Goal: Task Accomplishment & Management: Complete application form

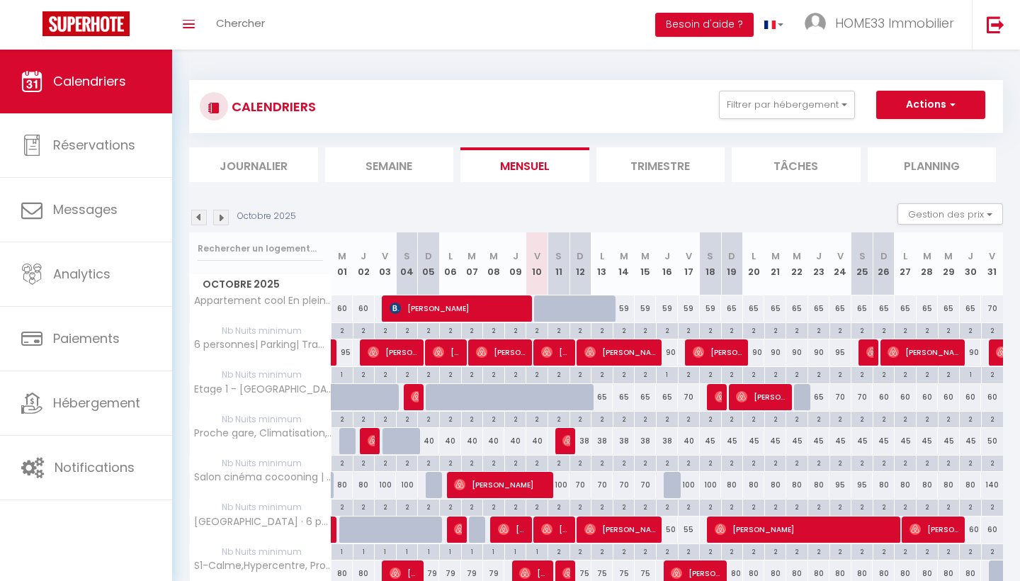
click at [921, 111] on button "Actions" at bounding box center [930, 105] width 109 height 28
click at [908, 139] on link "Nouvelle réservation" at bounding box center [915, 137] width 123 height 21
select select
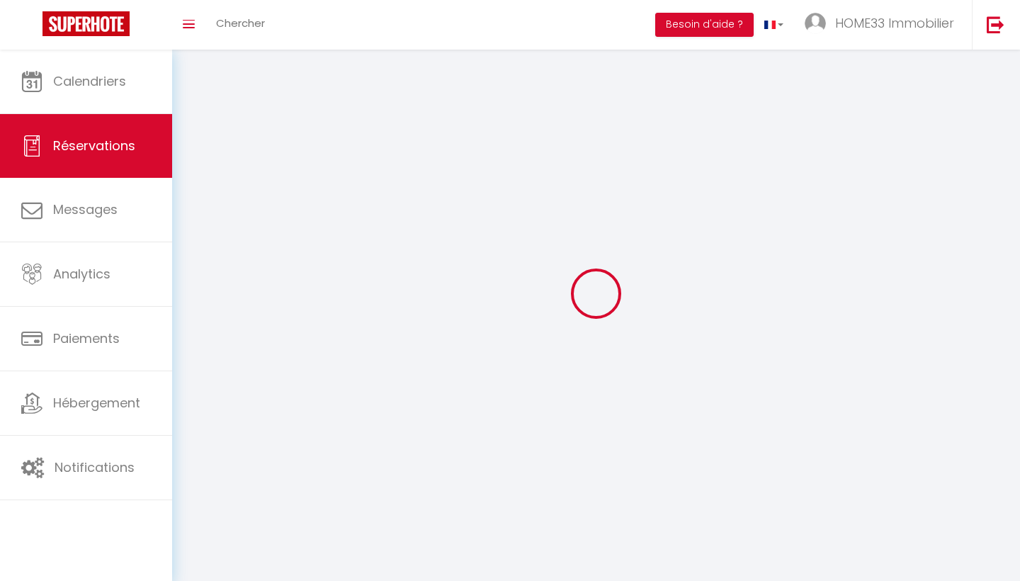
select select
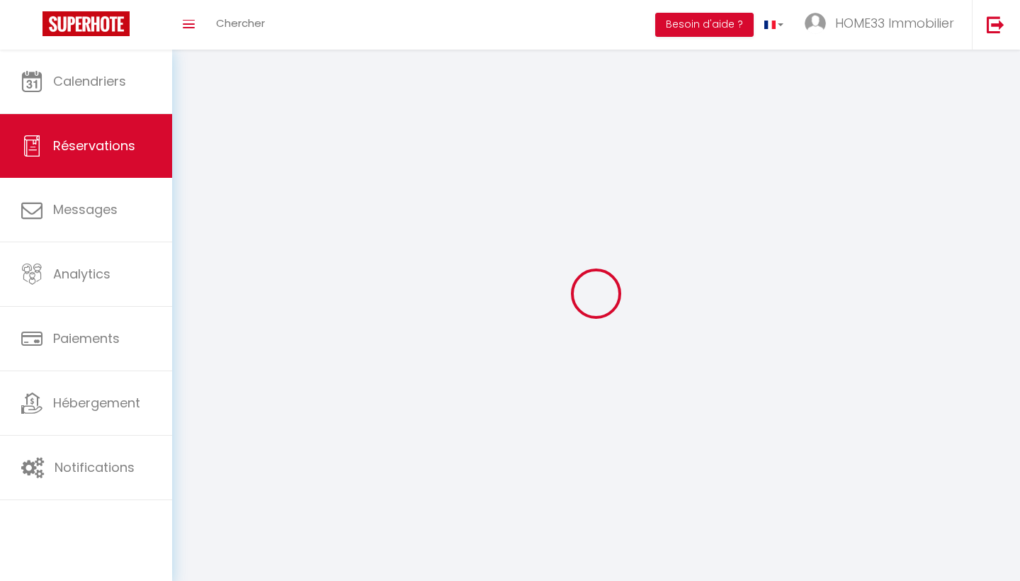
select select
checkbox input "false"
select select
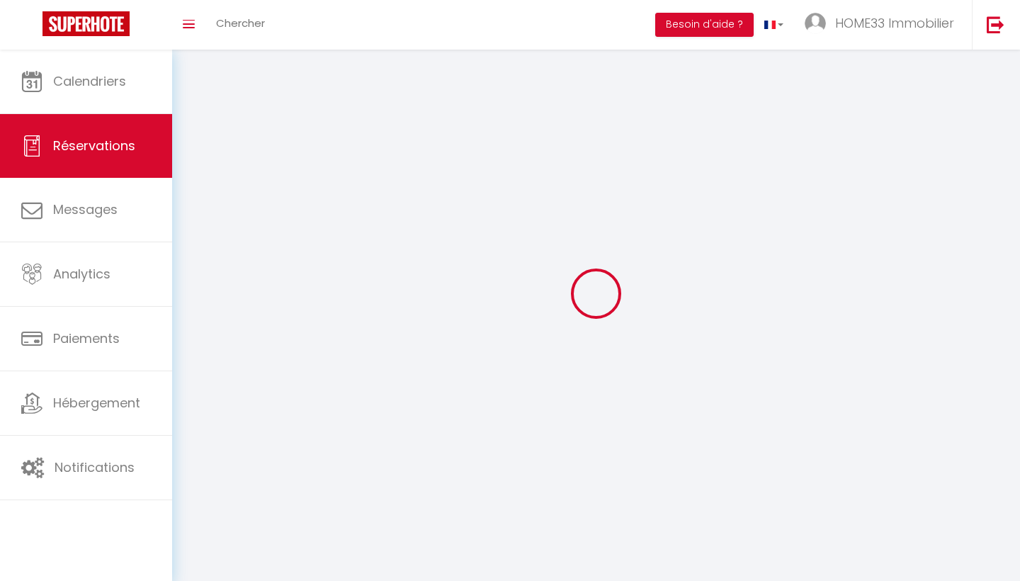
select select
checkbox input "false"
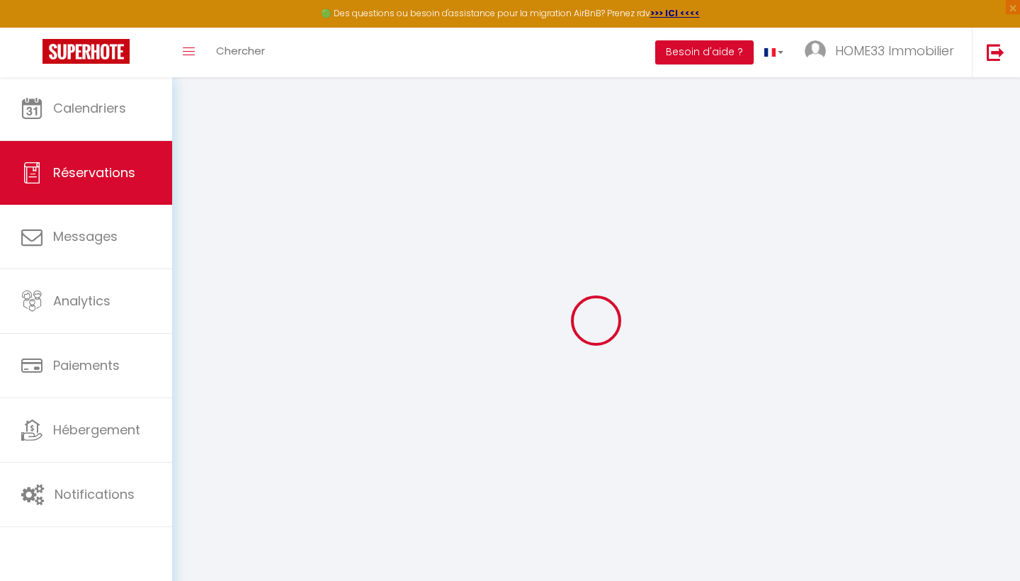
select select
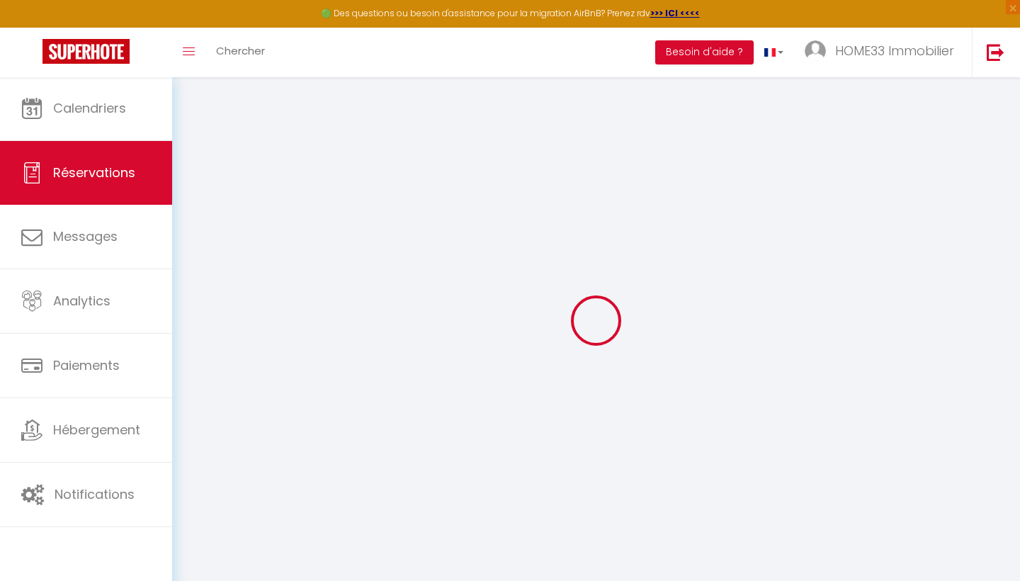
select select
checkbox input "false"
select select
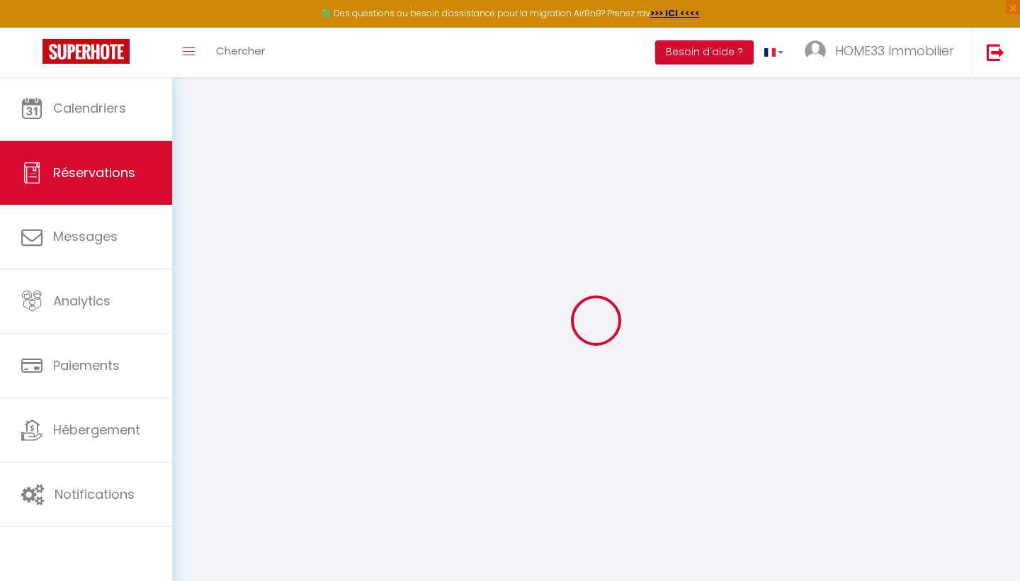
select select
checkbox input "false"
select select
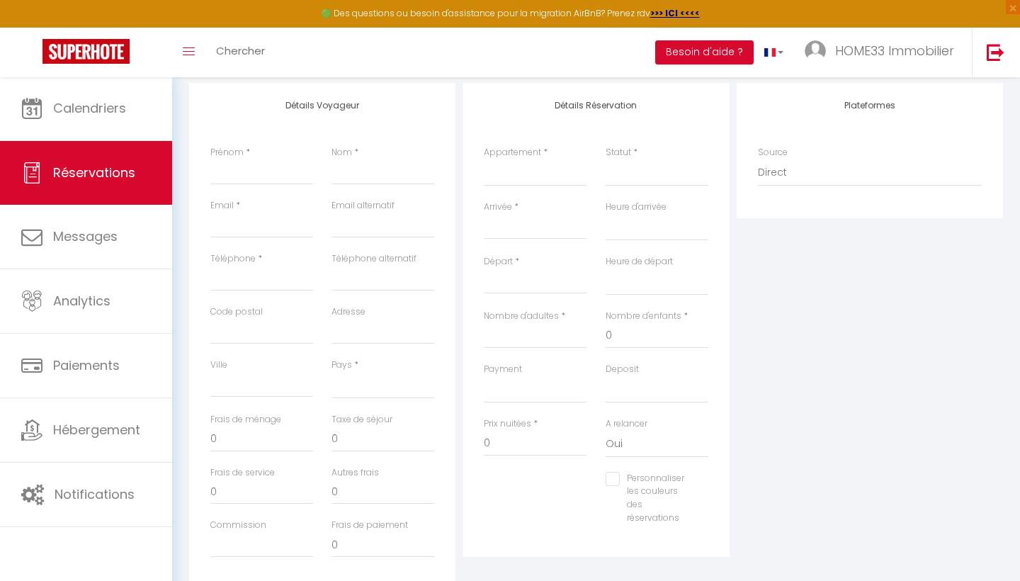
scroll to position [179, 0]
type input "P"
select select
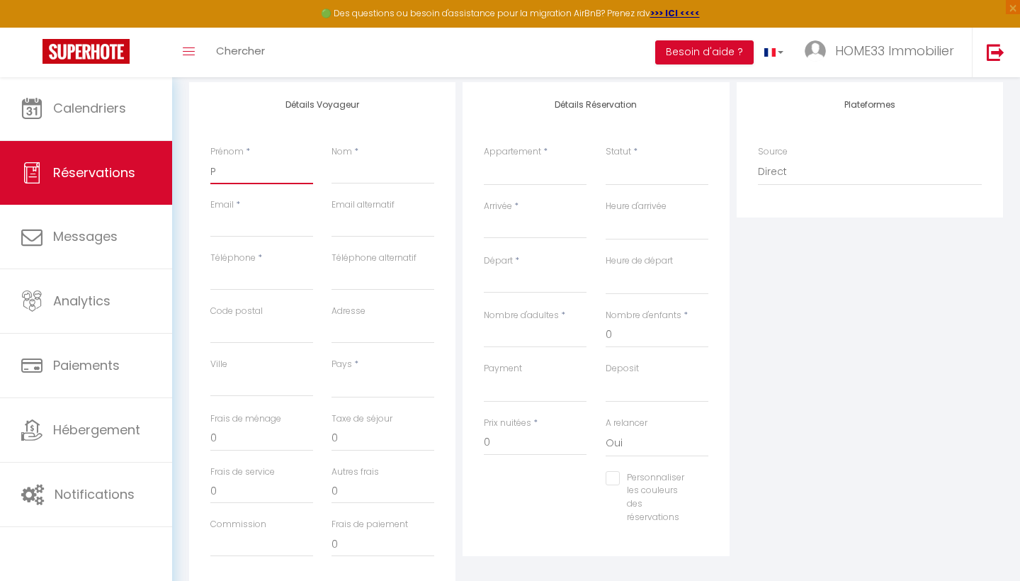
select select
checkbox input "false"
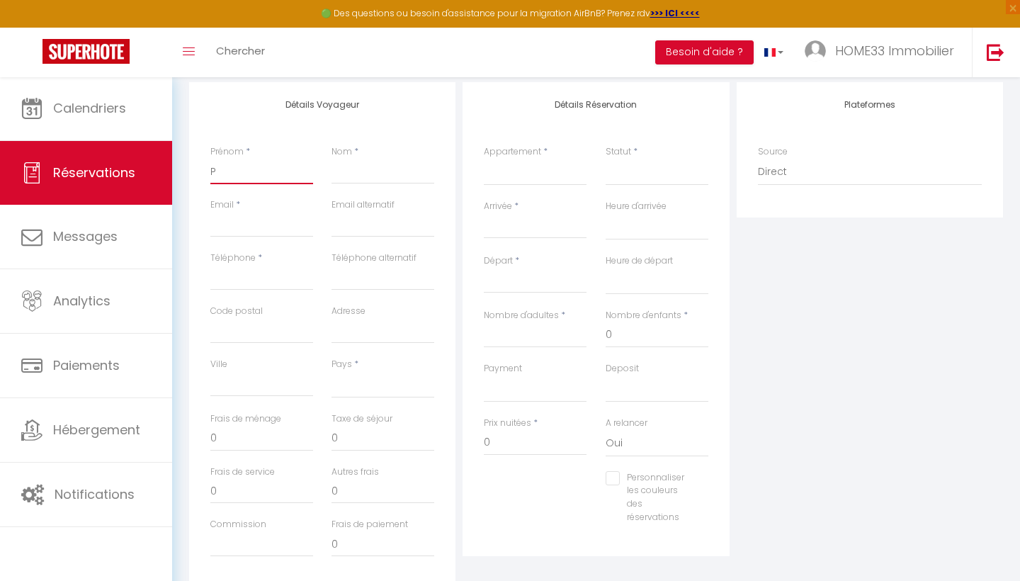
type input "Pa"
select select
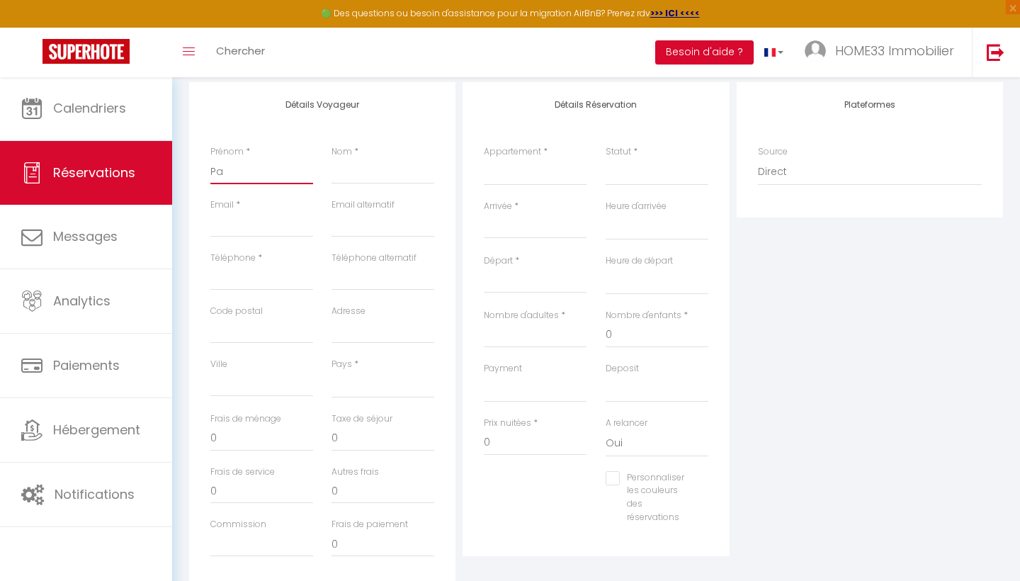
select select
checkbox input "false"
type input "Pat"
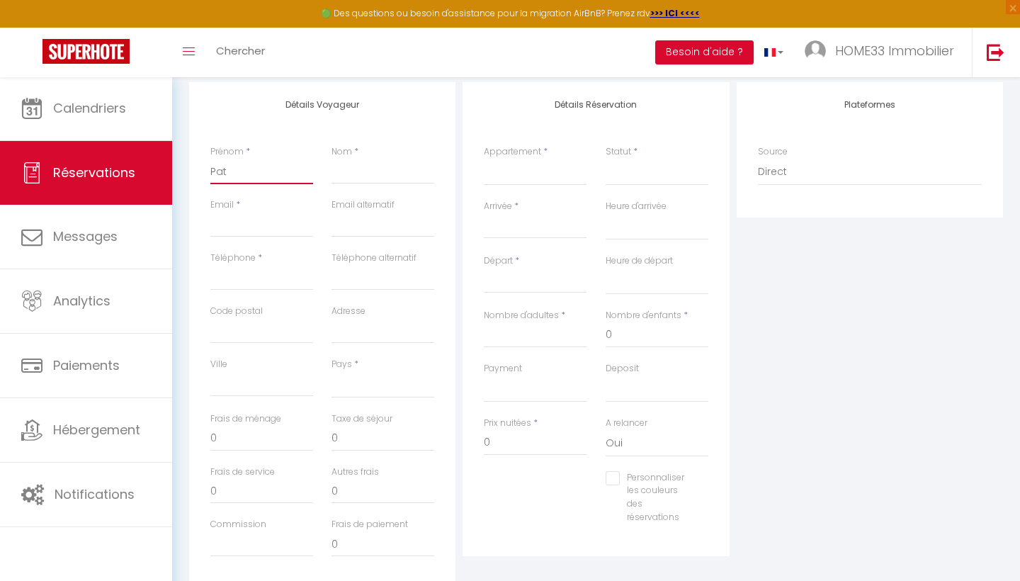
select select
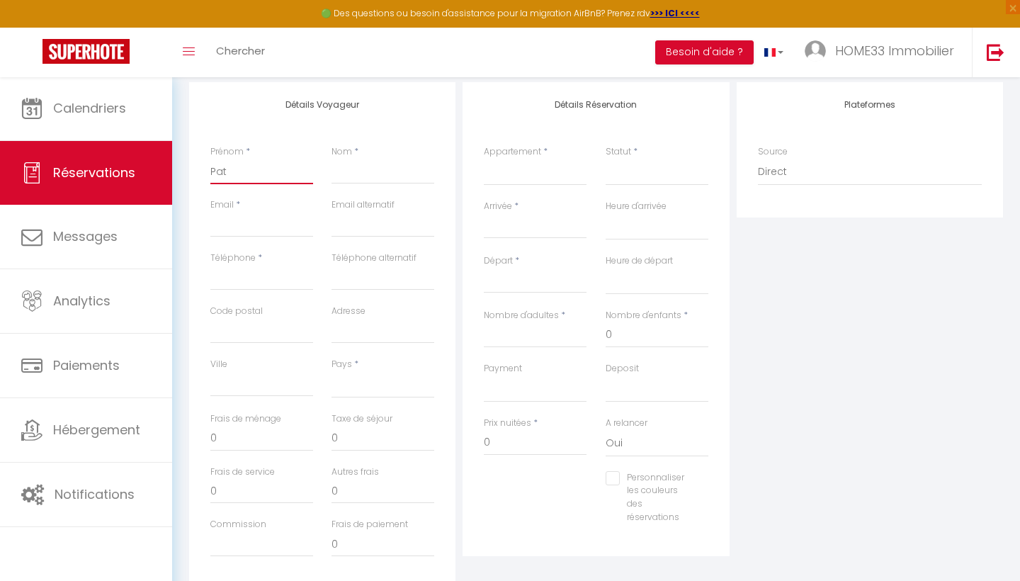
select select
checkbox input "false"
type input "Patr"
select select
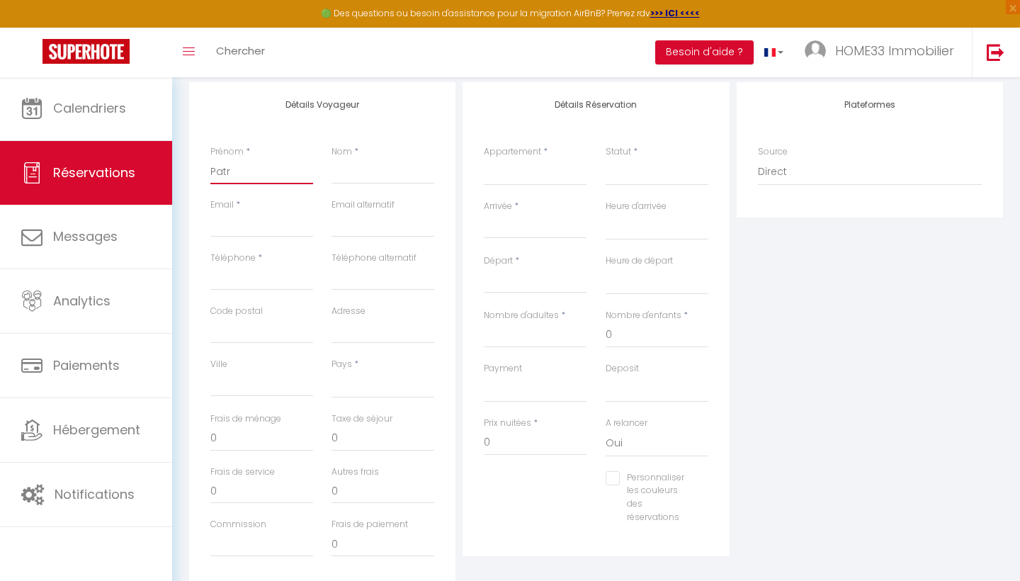
select select
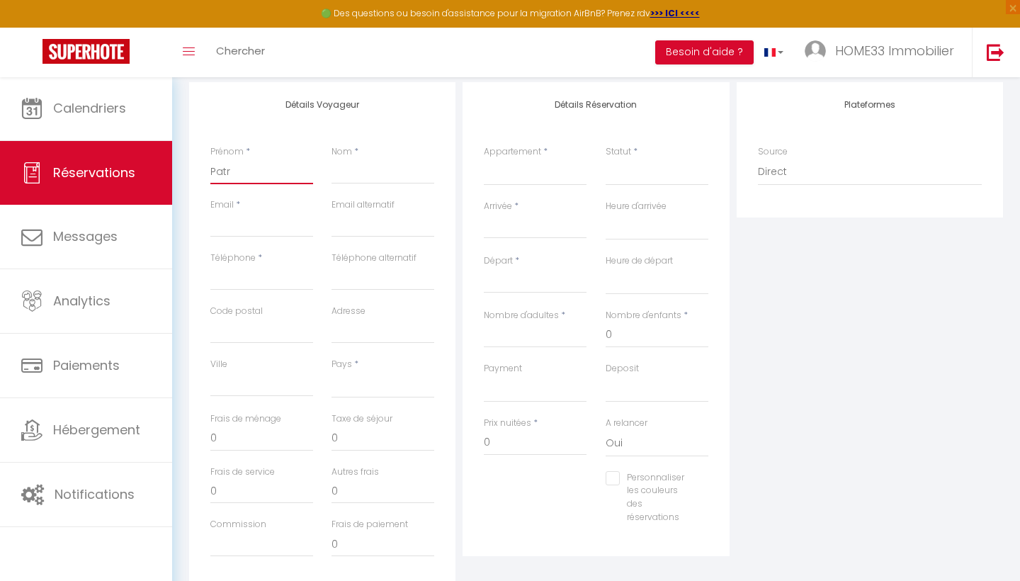
select select
checkbox input "false"
type input "Patri"
select select
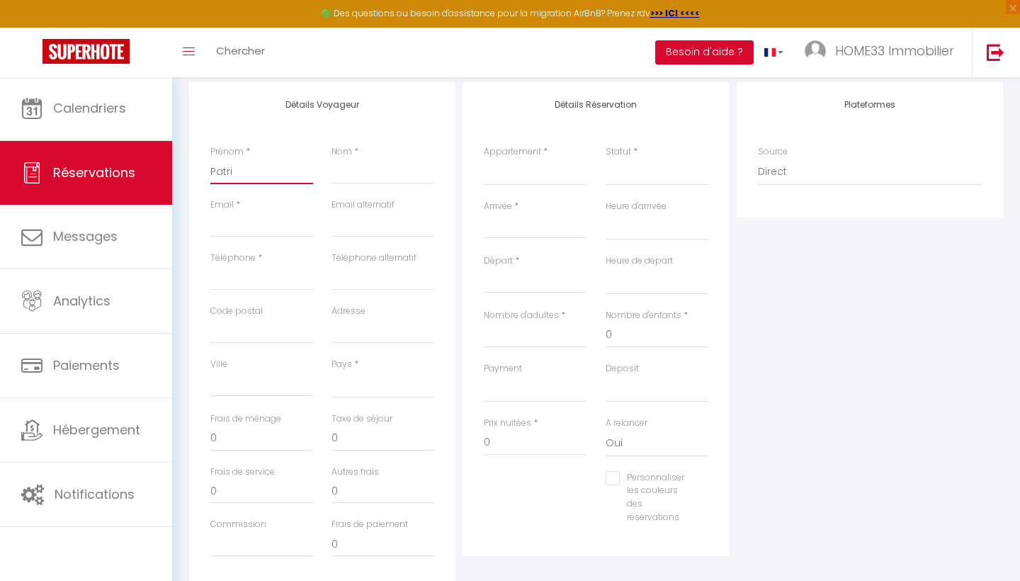
select select
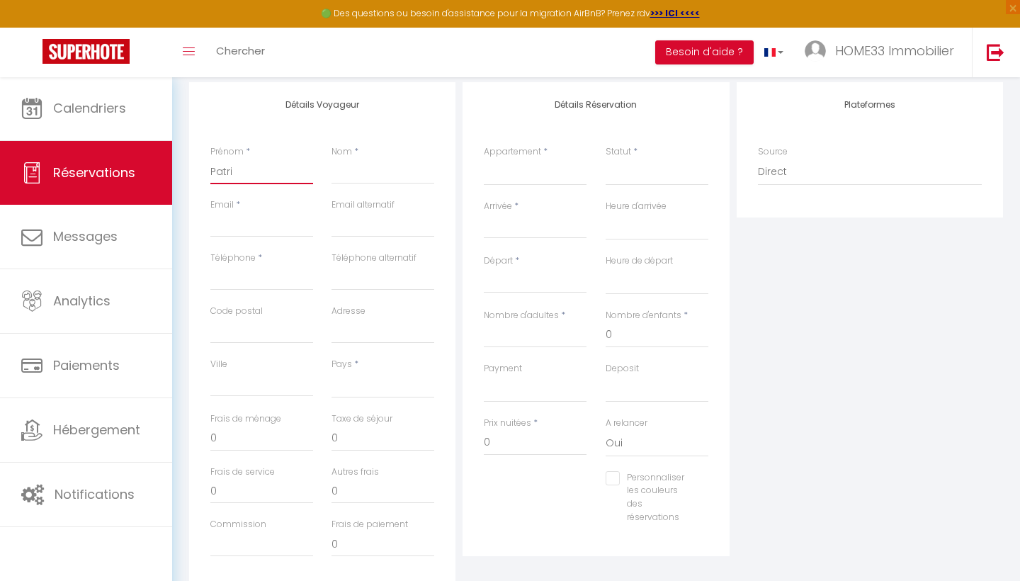
checkbox input "false"
type input "Patric"
select select
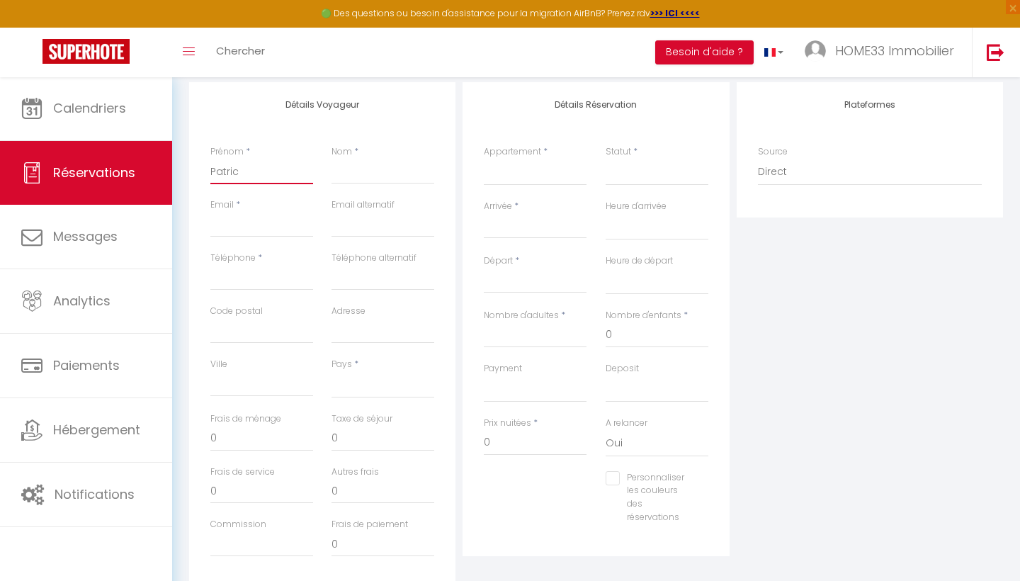
select select
checkbox input "false"
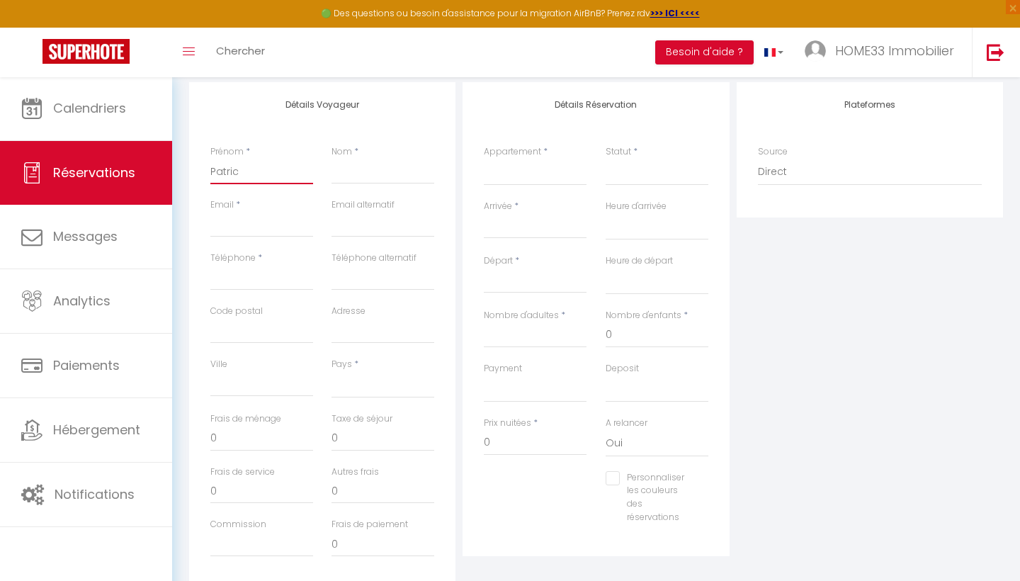
type input "[PERSON_NAME]"
select select
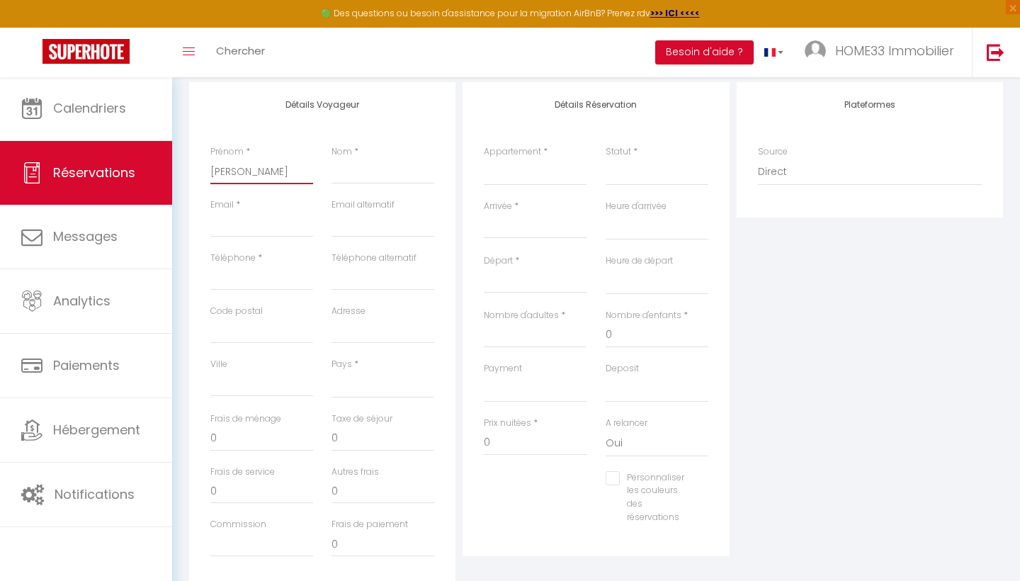
select select
checkbox input "false"
type input "[PERSON_NAME]"
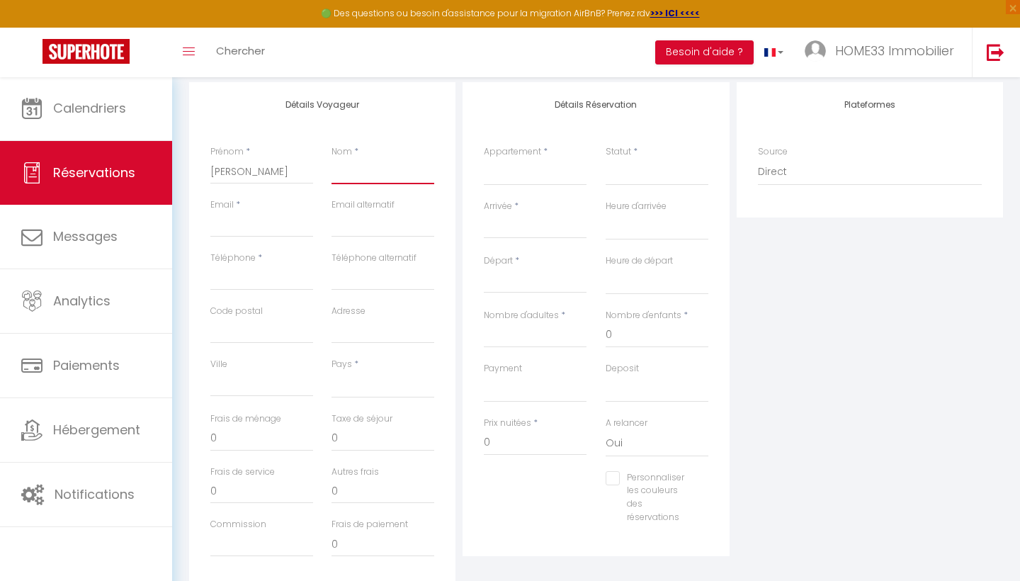
type input "L"
select select
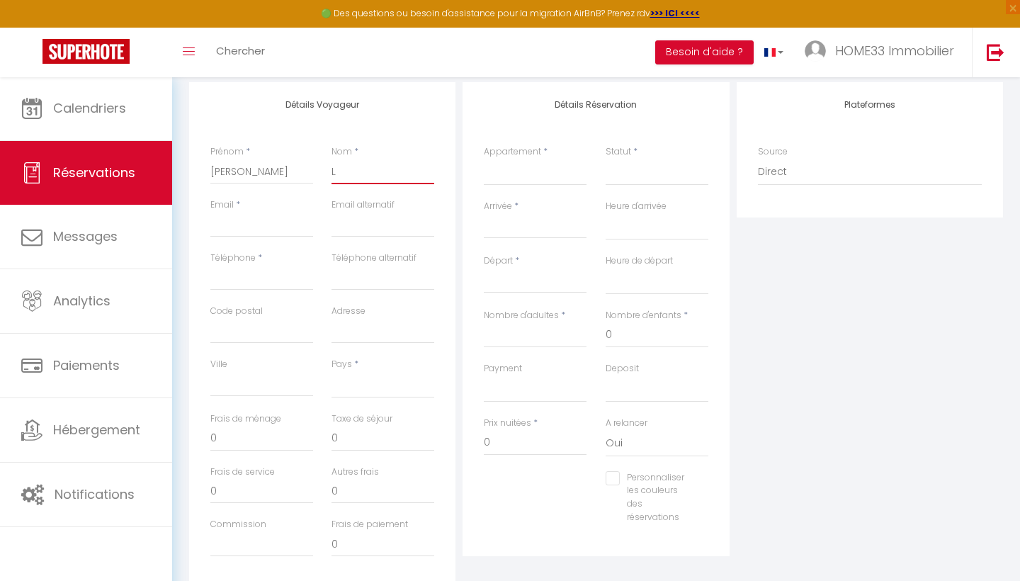
select select
checkbox input "false"
type input "LA"
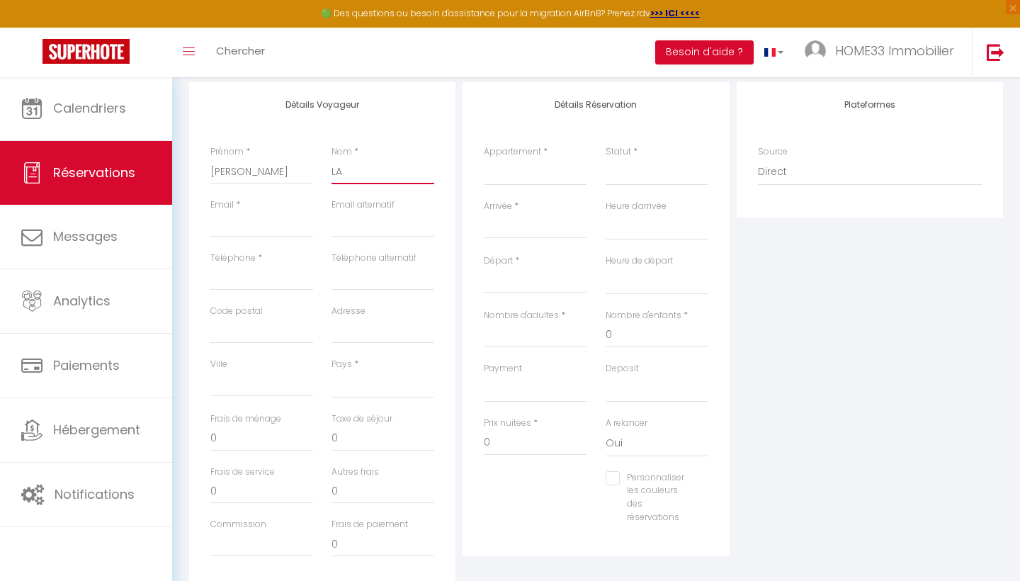
select select
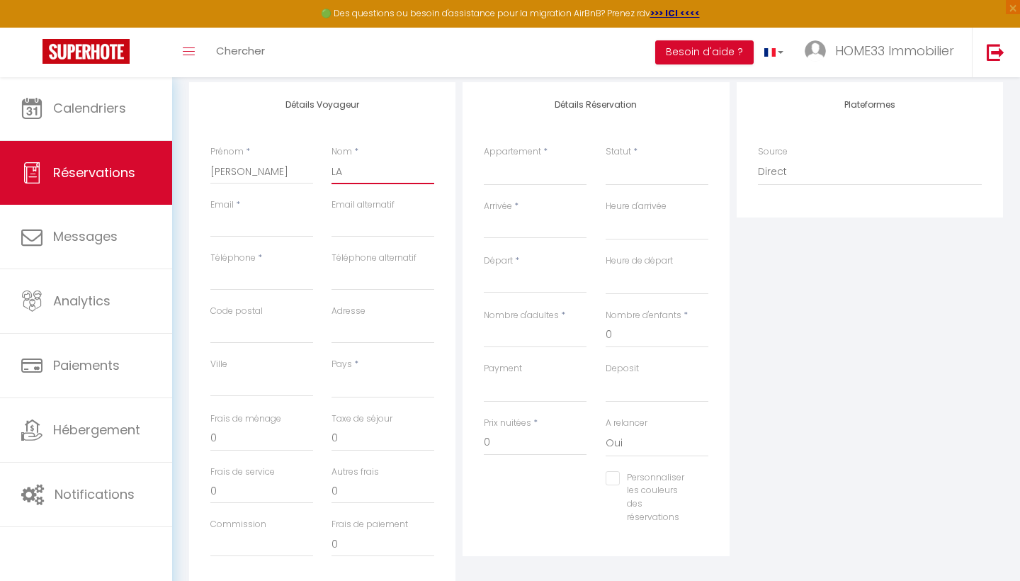
select select
checkbox input "false"
type input "LAP"
select select
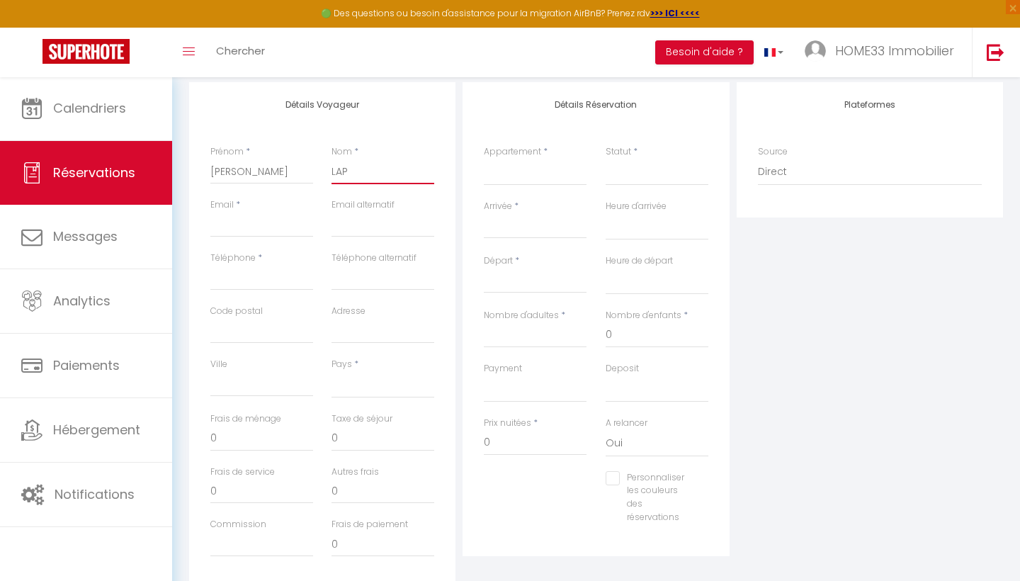
select select
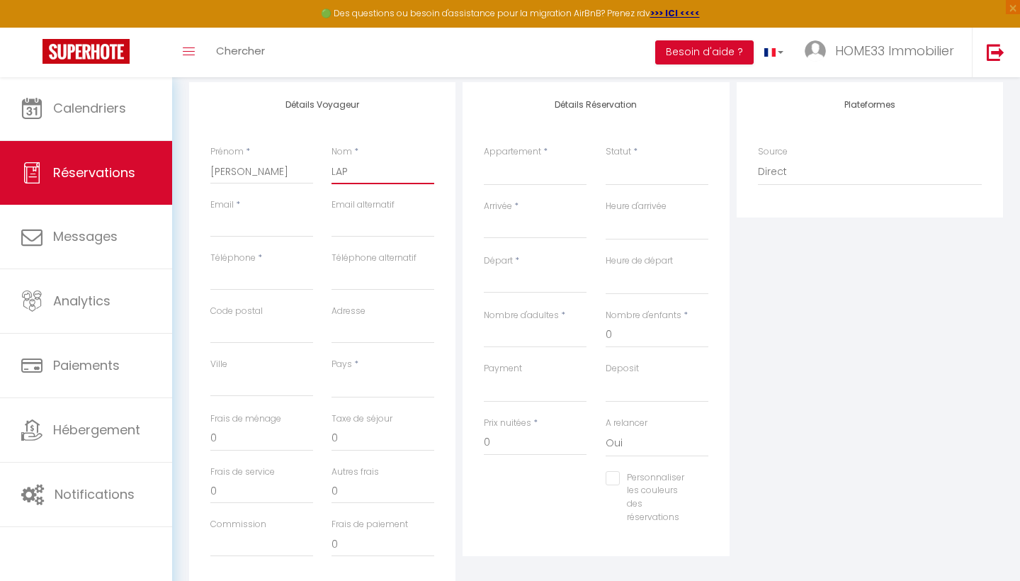
select select
checkbox input "false"
type input "LAPO"
select select
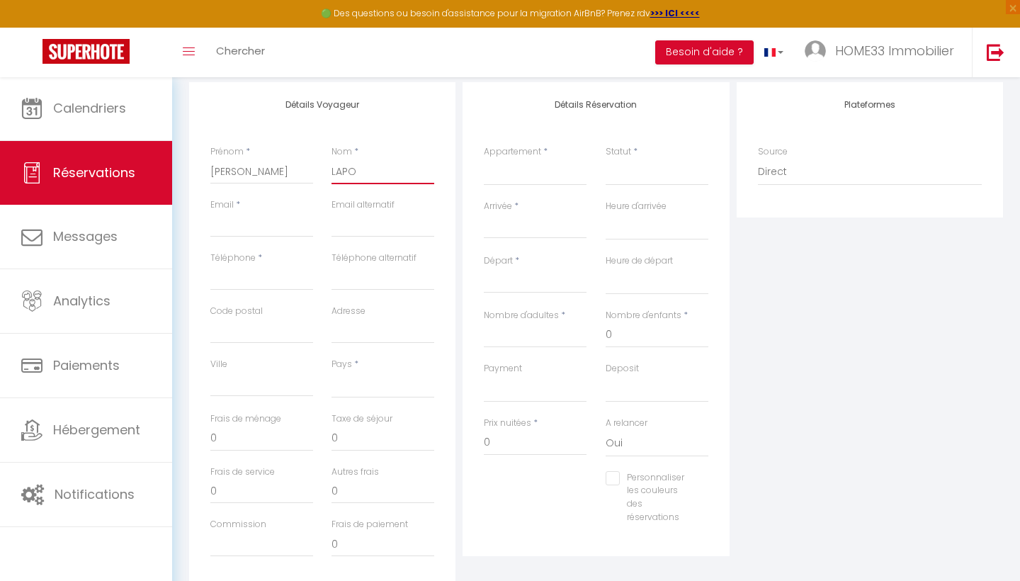
select select
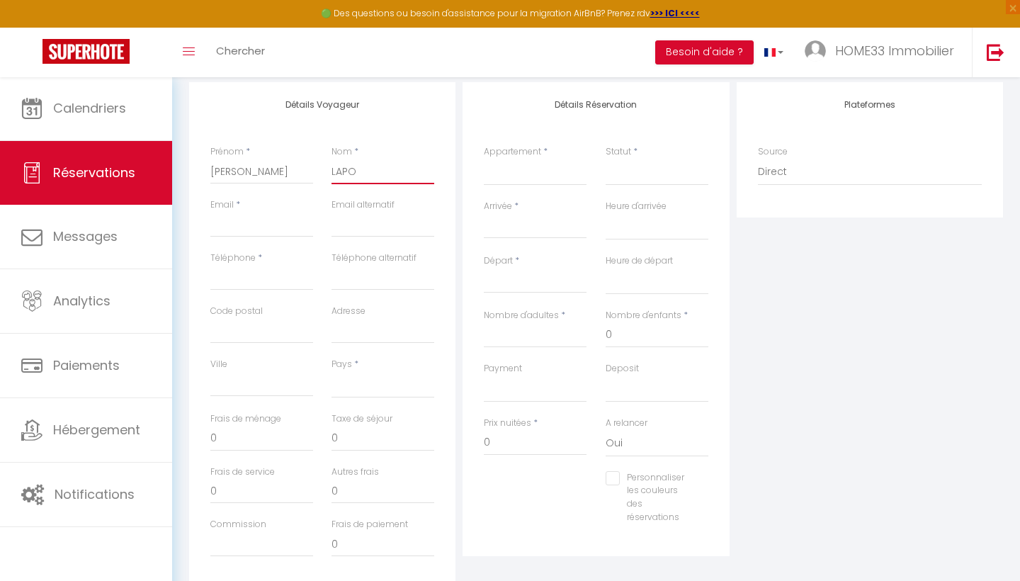
checkbox input "false"
type input "LAPOR"
select select
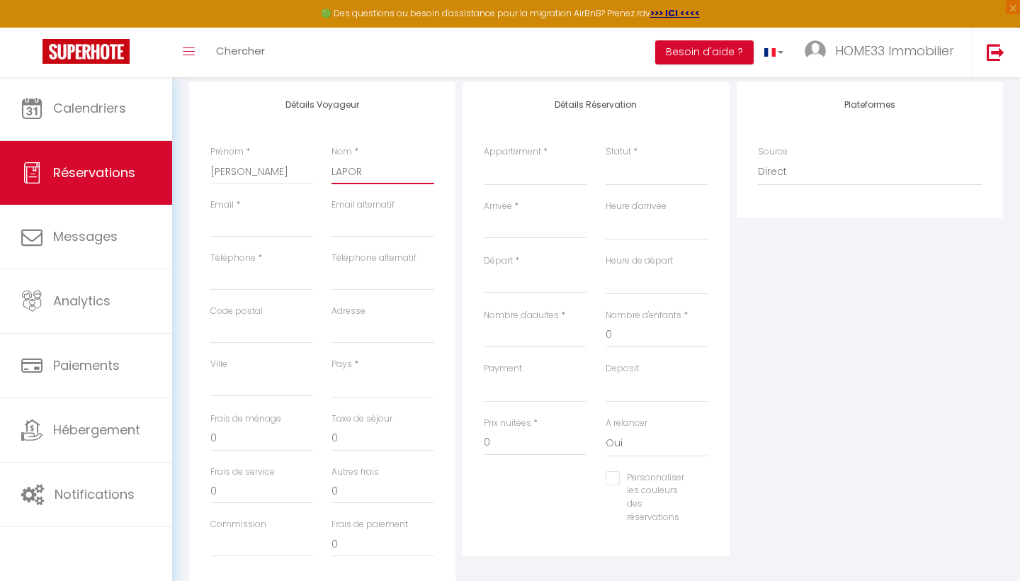
select select
checkbox input "false"
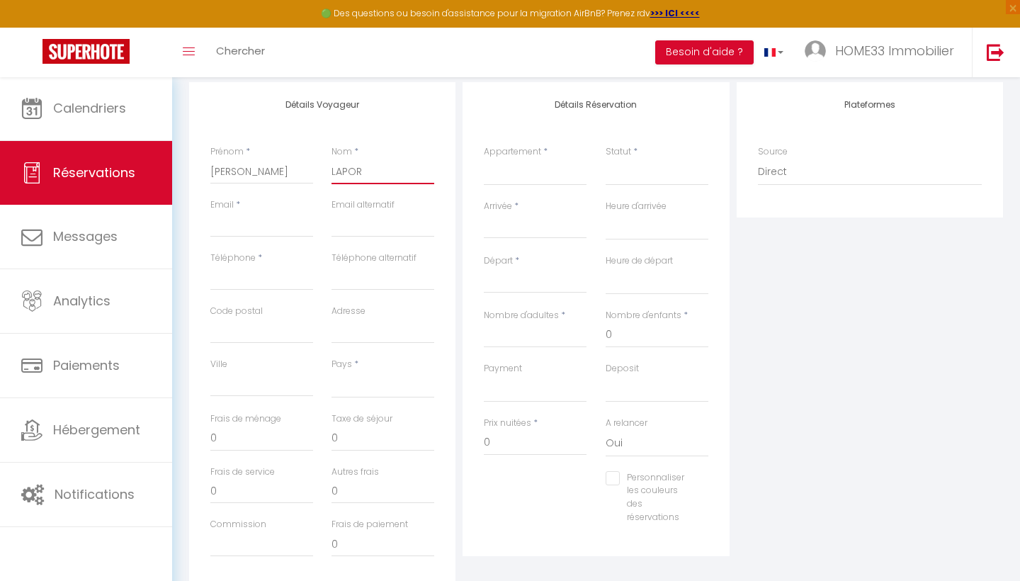
type input "[PERSON_NAME]"
select select
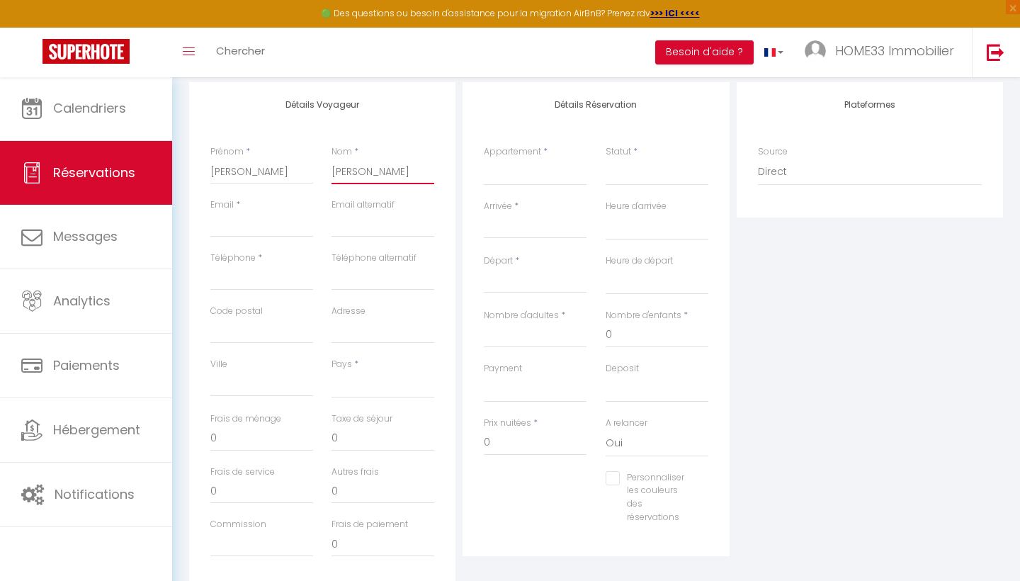
select select
checkbox input "false"
type input "LAPORTE"
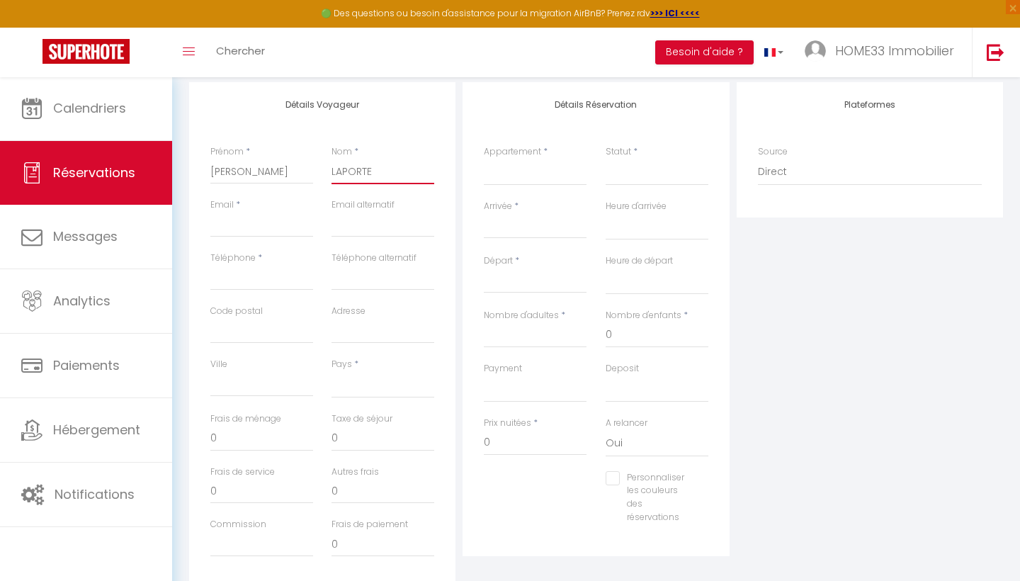
select select
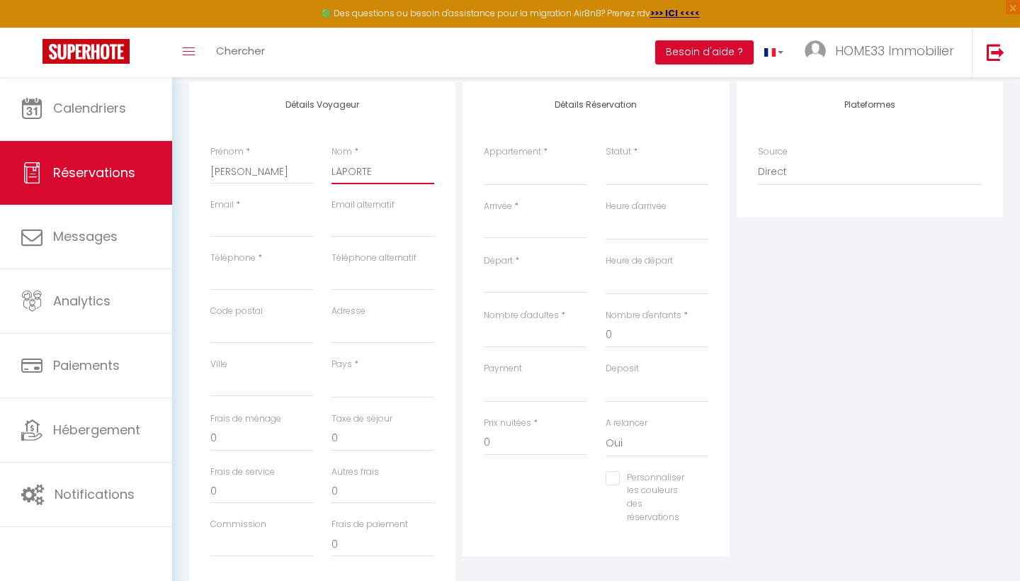
select select
checkbox input "false"
type input "LAPORTE"
type input "p"
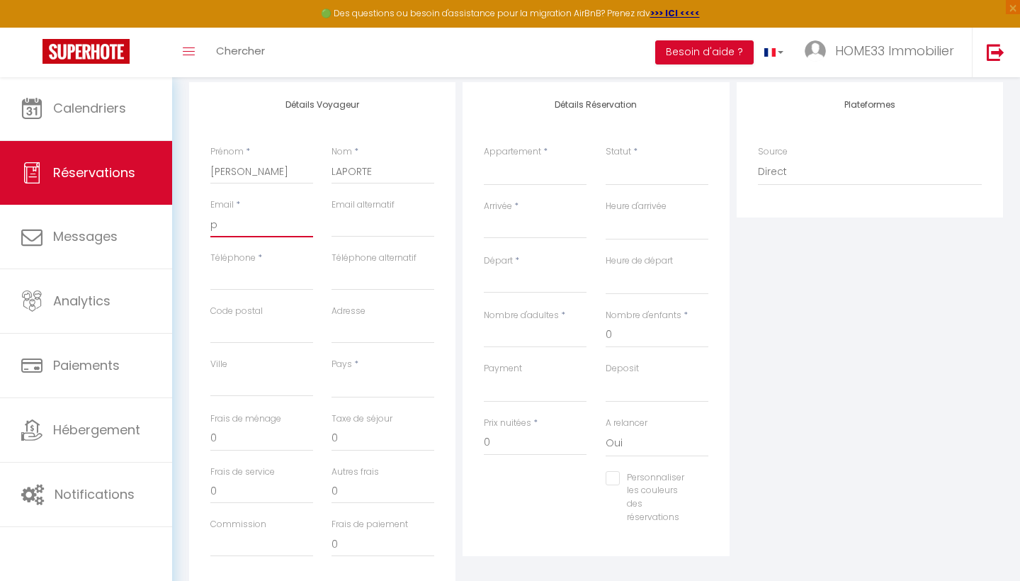
select select
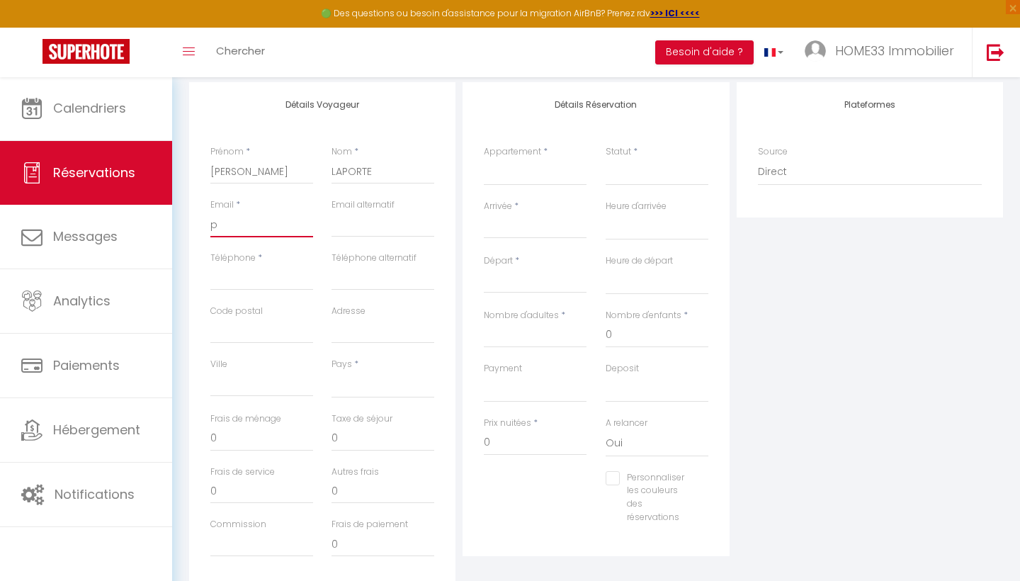
select select
checkbox input "false"
type input "pa"
select select
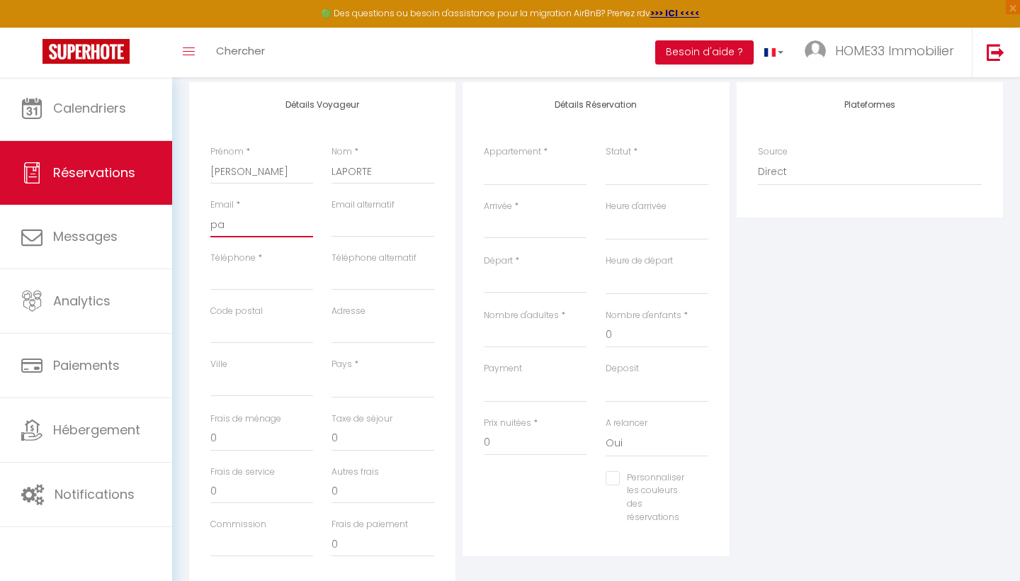
select select
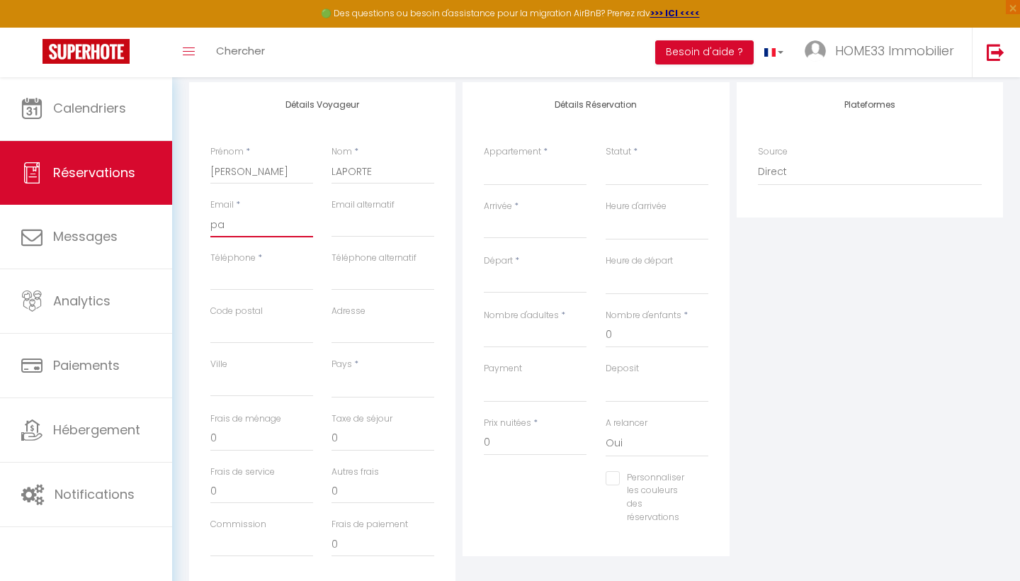
select select
checkbox input "false"
type input "pat"
select select
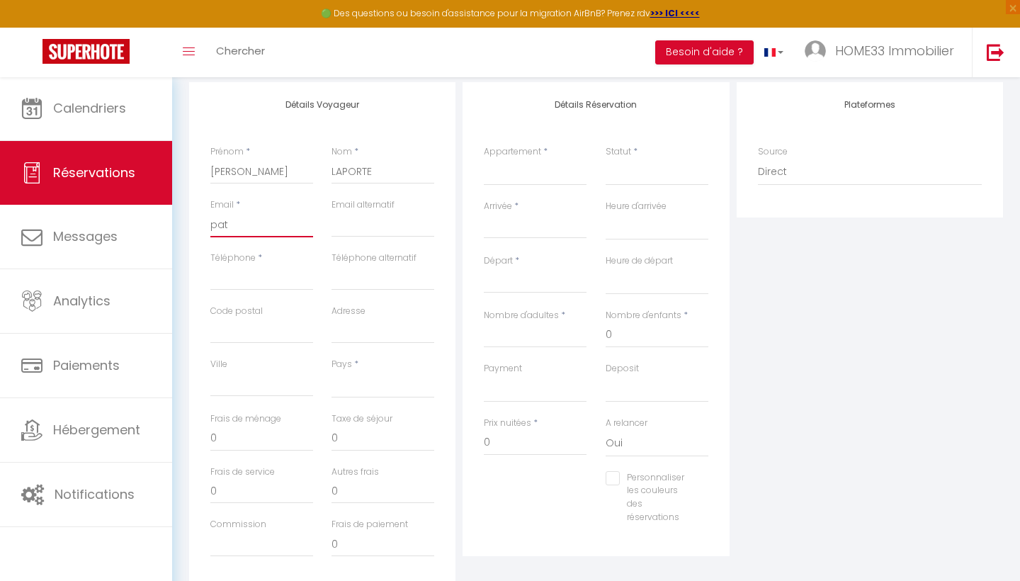
select select
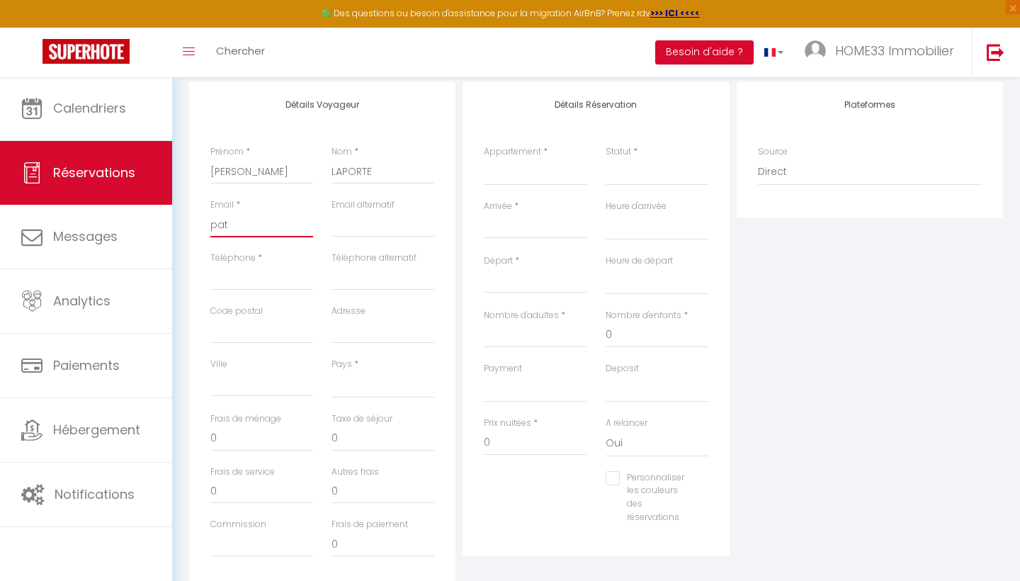
checkbox input "false"
type input "patr"
select select
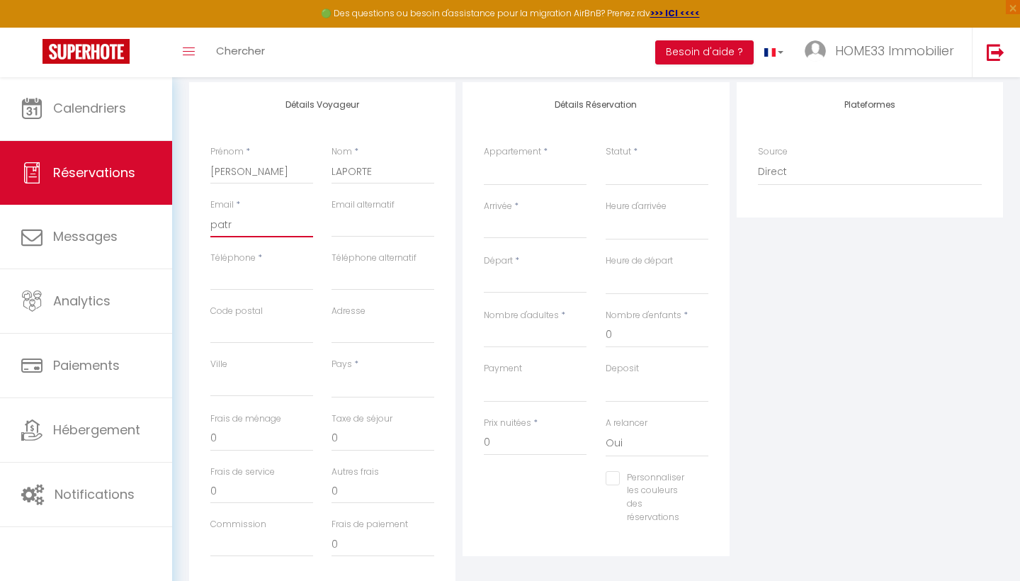
select select
checkbox input "false"
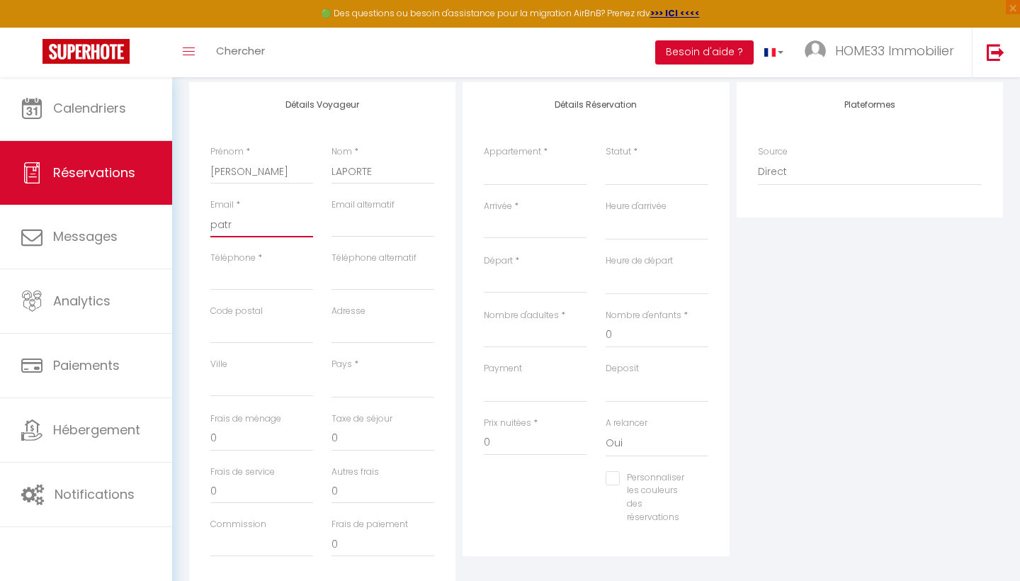
type input "patri"
select select
click at [502, 230] on input "Arrivée" at bounding box center [535, 227] width 103 height 18
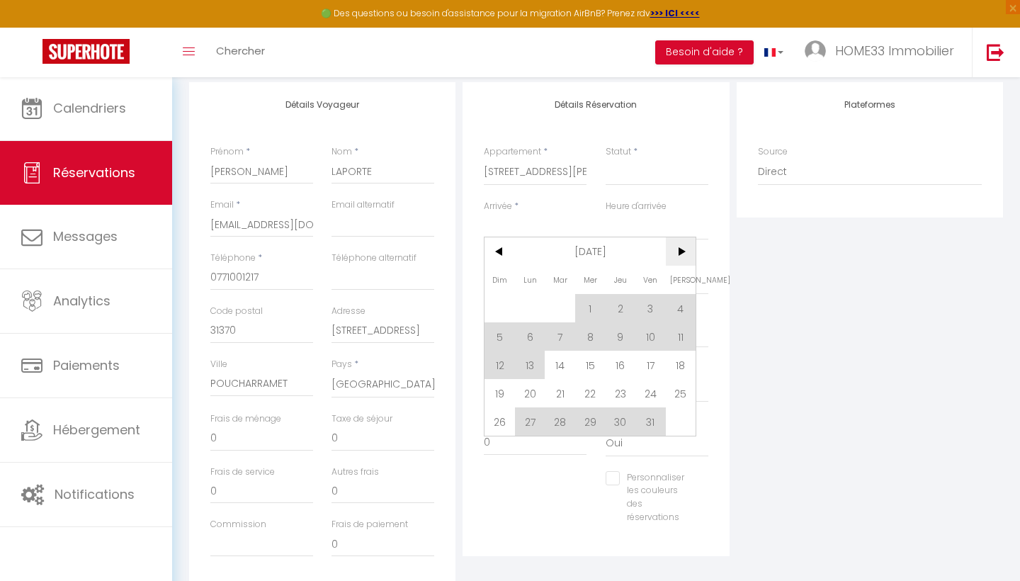
click at [684, 259] on span ">" at bounding box center [681, 251] width 30 height 28
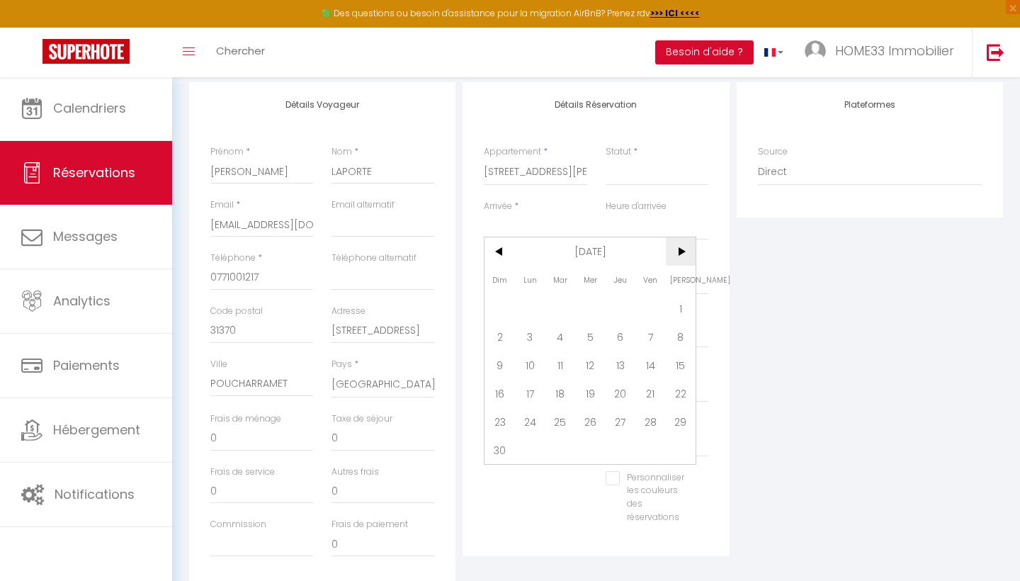
click at [684, 259] on span ">" at bounding box center [681, 251] width 30 height 28
click at [654, 339] on span "12" at bounding box center [651, 336] width 30 height 28
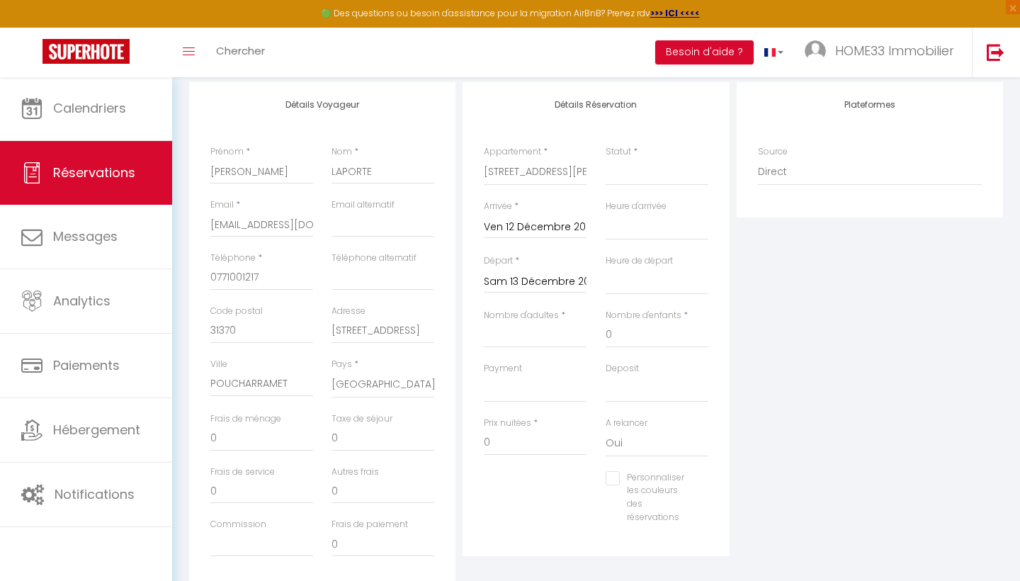
click at [526, 283] on input "Sam 13 Décembre 2025" at bounding box center [535, 282] width 103 height 18
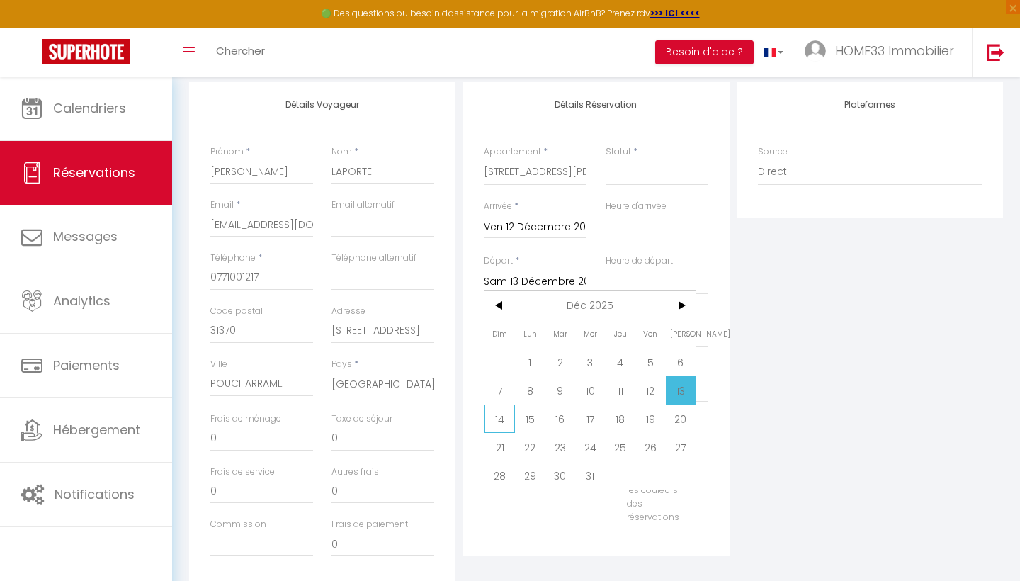
click at [506, 422] on span "14" at bounding box center [500, 419] width 30 height 28
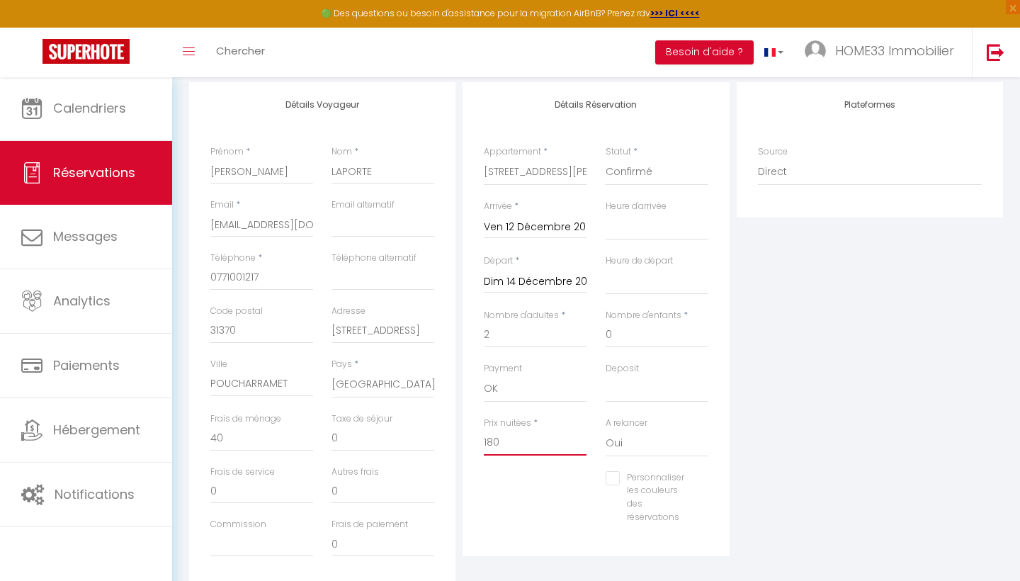
click at [517, 442] on input "180" at bounding box center [535, 443] width 103 height 26
click at [915, 424] on div "Plateformes Source Direct [DOMAIN_NAME] [DOMAIN_NAME] Chalet montagne Expedia G…" at bounding box center [869, 335] width 273 height 507
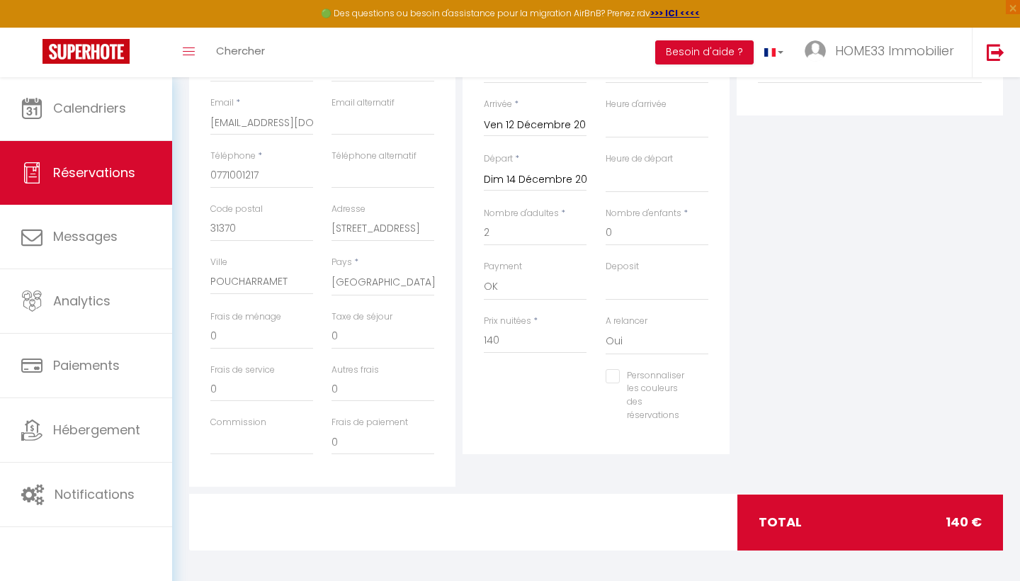
scroll to position [281, 0]
click at [244, 339] on input "0" at bounding box center [261, 338] width 103 height 26
click at [811, 339] on div "Plateformes Source Direct [DOMAIN_NAME] [DOMAIN_NAME] Chalet montagne Expedia G…" at bounding box center [869, 234] width 273 height 507
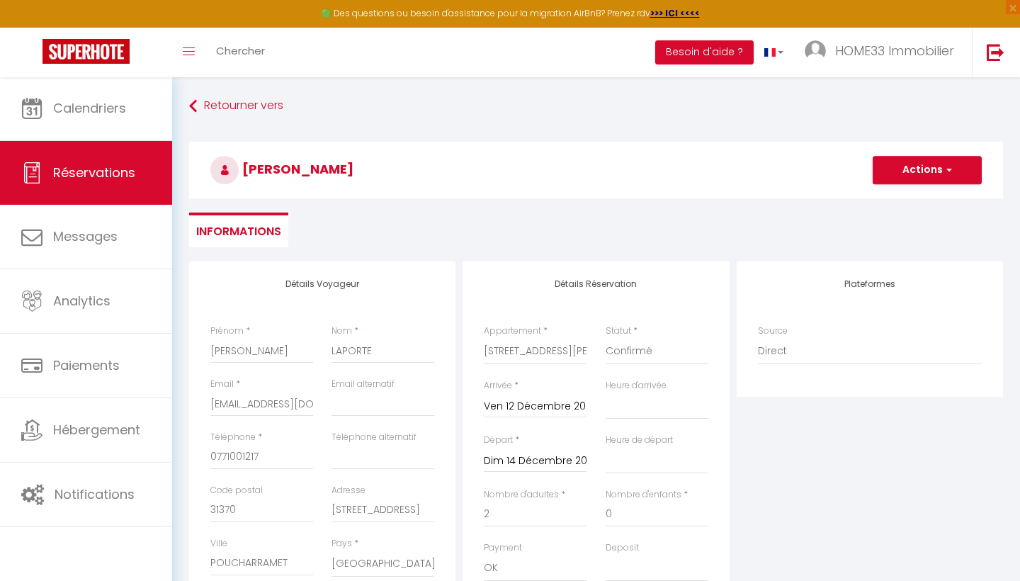
scroll to position [0, 0]
click at [903, 170] on button "Actions" at bounding box center [927, 170] width 109 height 28
click at [901, 197] on link "Enregistrer" at bounding box center [913, 201] width 112 height 18
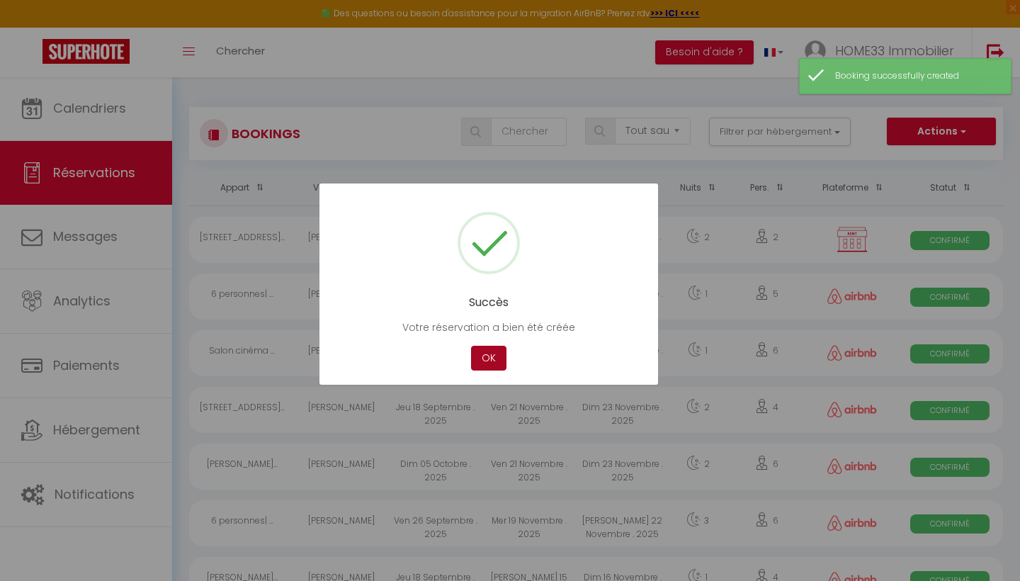
click at [487, 356] on button "OK" at bounding box center [488, 358] width 35 height 25
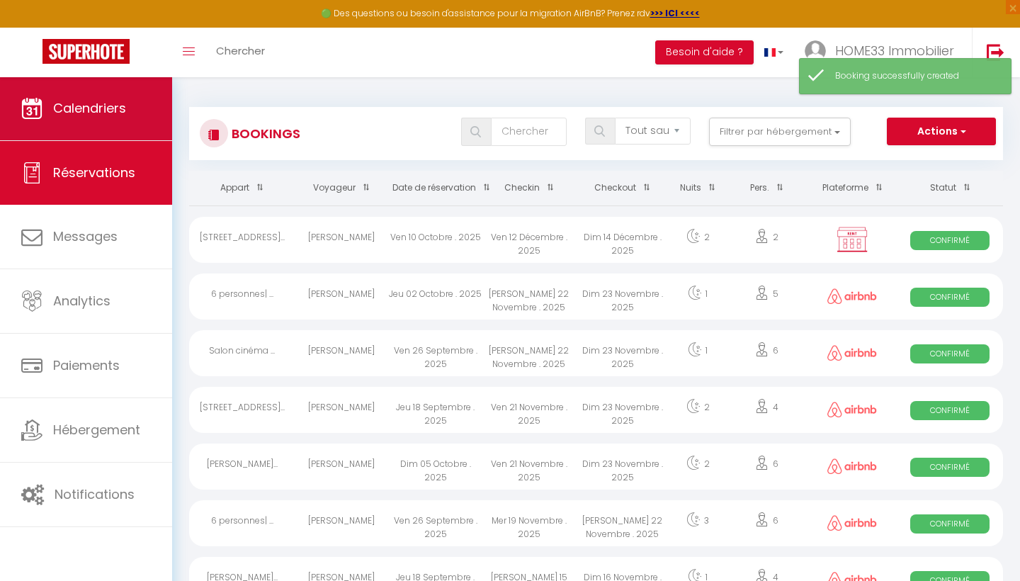
click at [115, 113] on span "Calendriers" at bounding box center [89, 108] width 73 height 18
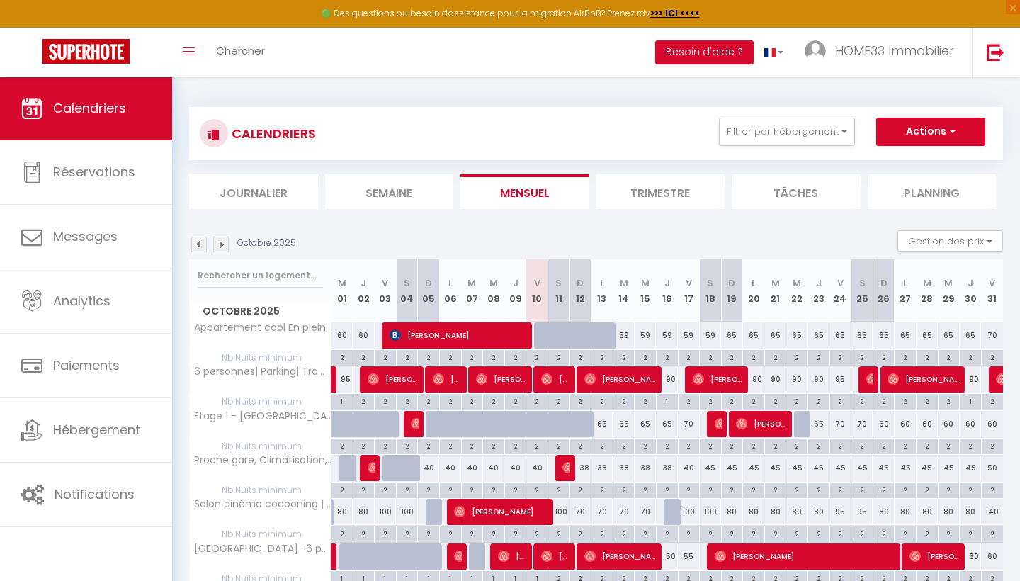
click at [222, 244] on img at bounding box center [221, 245] width 16 height 16
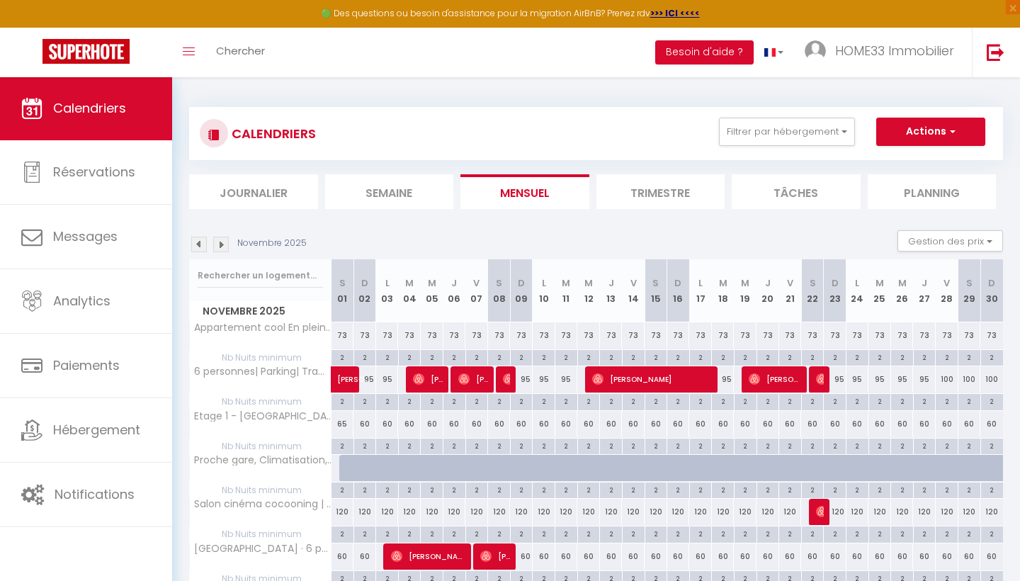
click at [224, 249] on img at bounding box center [221, 245] width 16 height 16
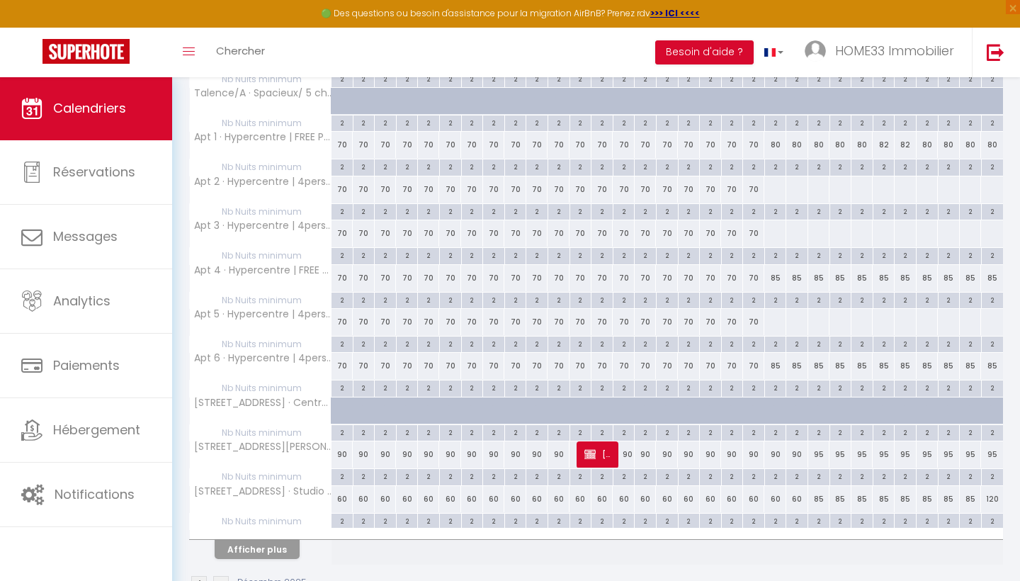
scroll to position [694, 0]
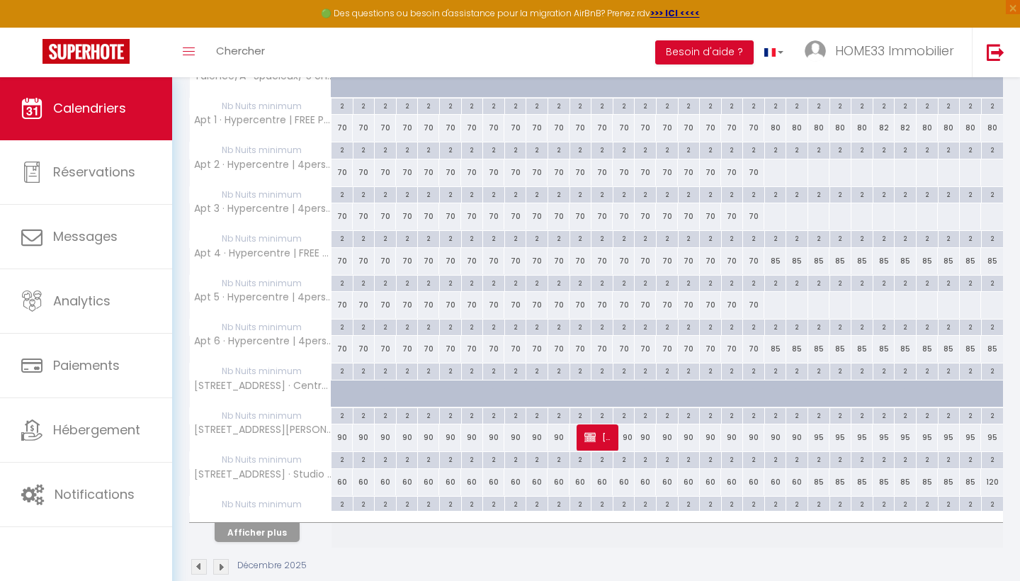
click at [592, 434] on img at bounding box center [590, 436] width 11 height 11
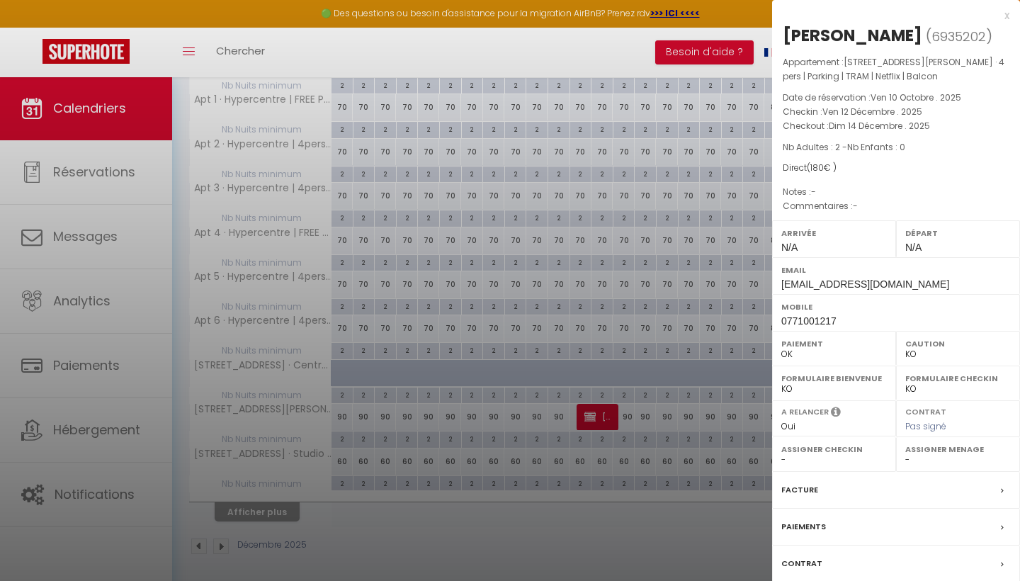
scroll to position [712, 0]
click at [877, 487] on div "Facture" at bounding box center [896, 490] width 248 height 37
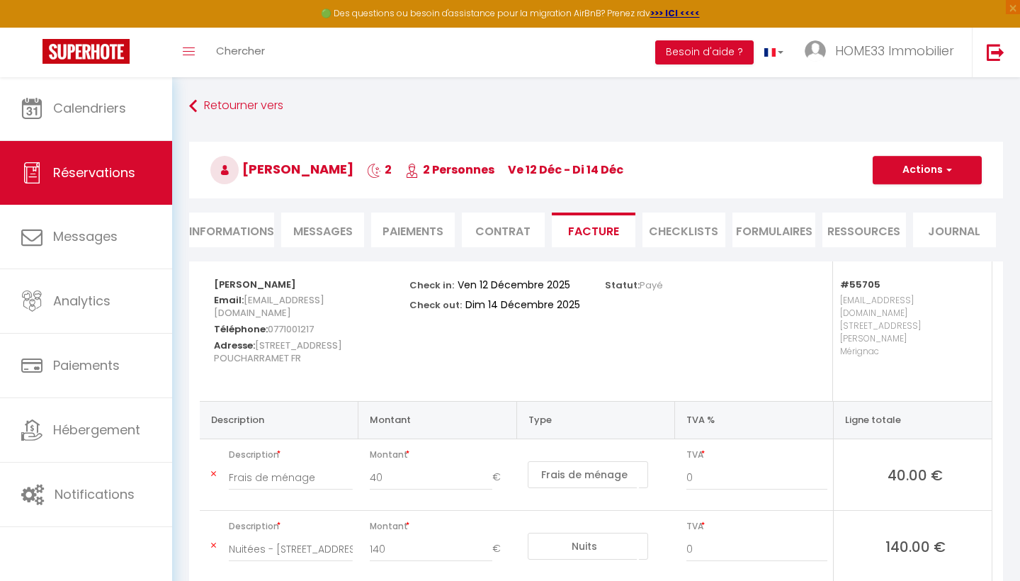
click at [918, 176] on button "Actions" at bounding box center [927, 170] width 109 height 28
click at [913, 224] on link "Aperçu et éditer" at bounding box center [916, 219] width 119 height 18
click at [250, 223] on li "Informations" at bounding box center [231, 230] width 85 height 35
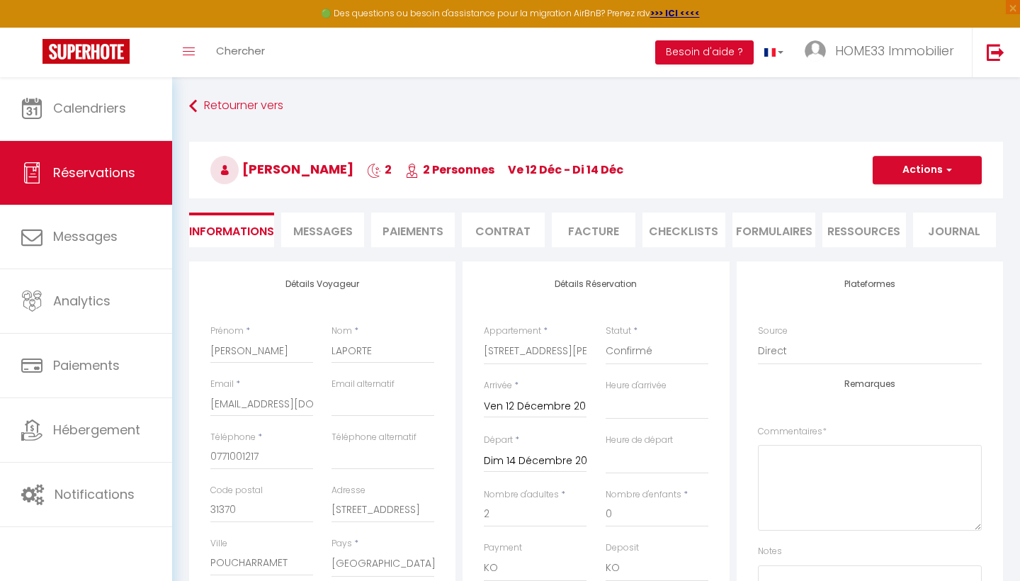
click at [919, 176] on button "Actions" at bounding box center [927, 170] width 109 height 28
click at [899, 201] on link "Enregistrer" at bounding box center [913, 201] width 112 height 18
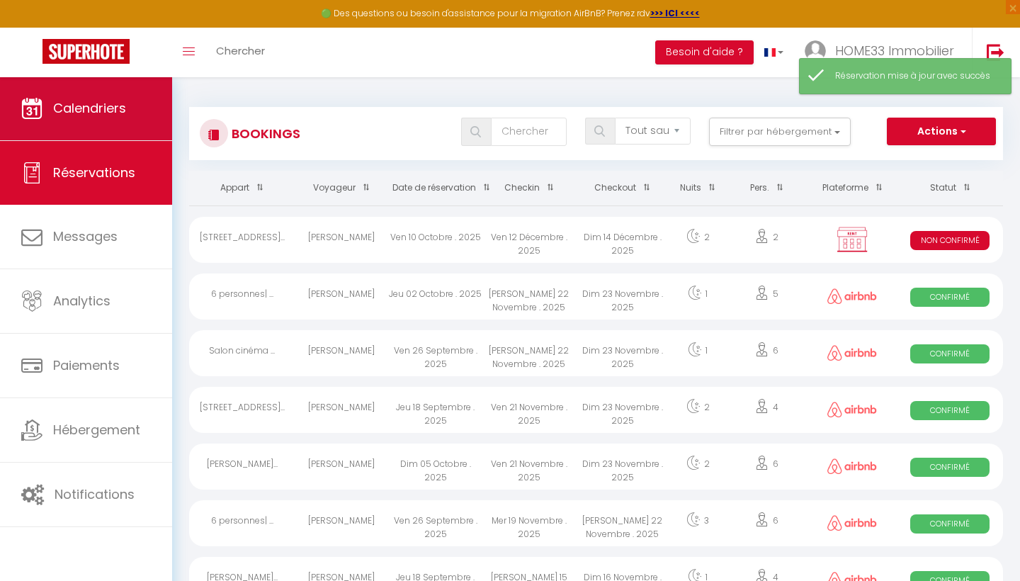
click at [95, 111] on span "Calendriers" at bounding box center [89, 108] width 73 height 18
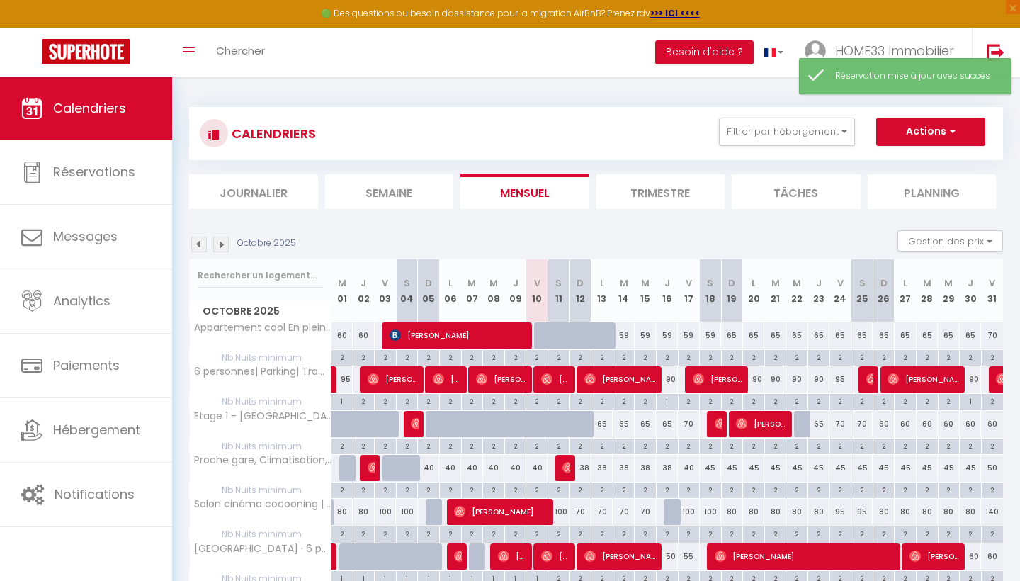
click at [225, 241] on img at bounding box center [221, 245] width 16 height 16
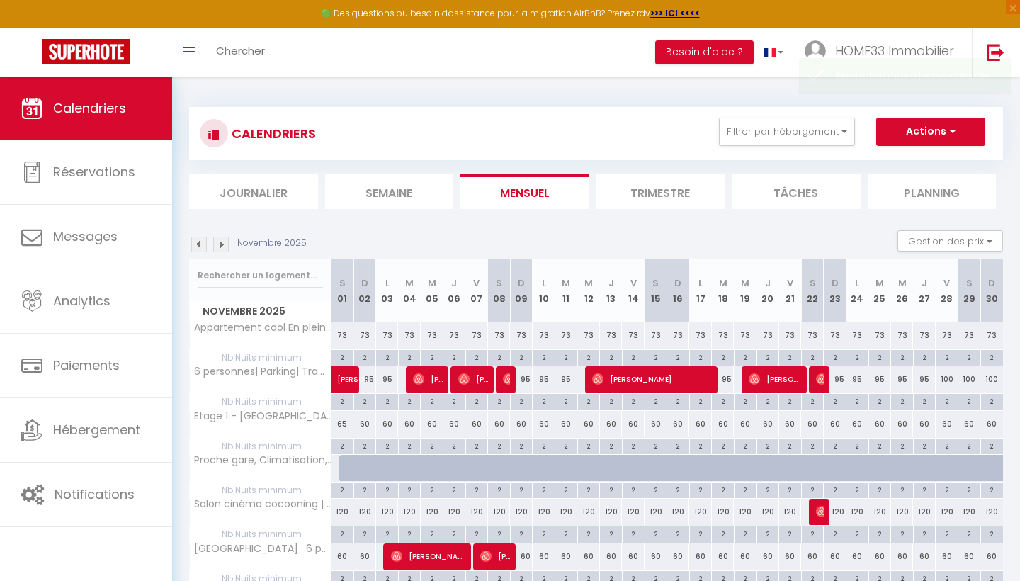
click at [225, 241] on img at bounding box center [221, 245] width 16 height 16
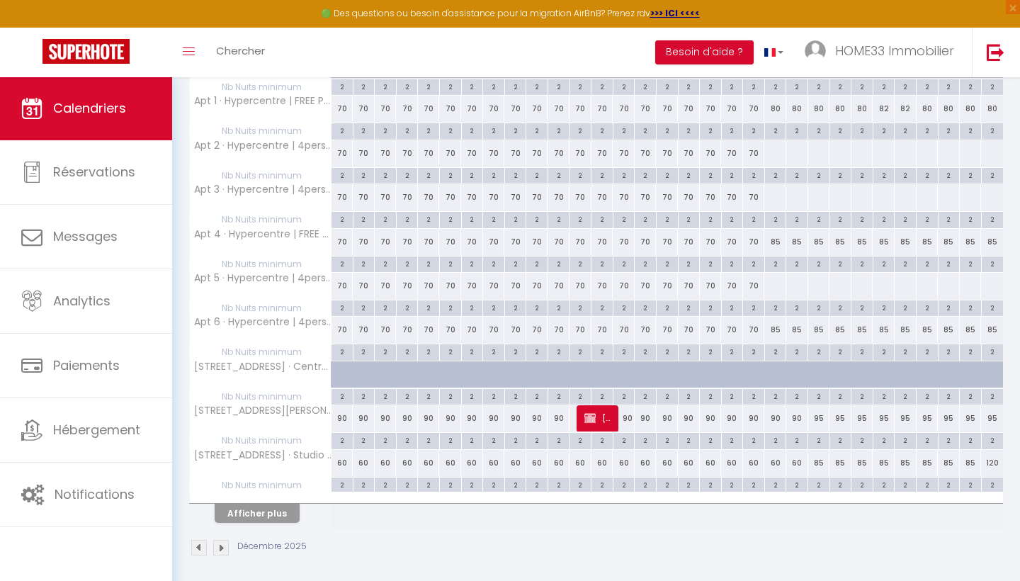
scroll to position [712, 0]
click at [602, 414] on span "[PERSON_NAME]" at bounding box center [599, 418] width 29 height 27
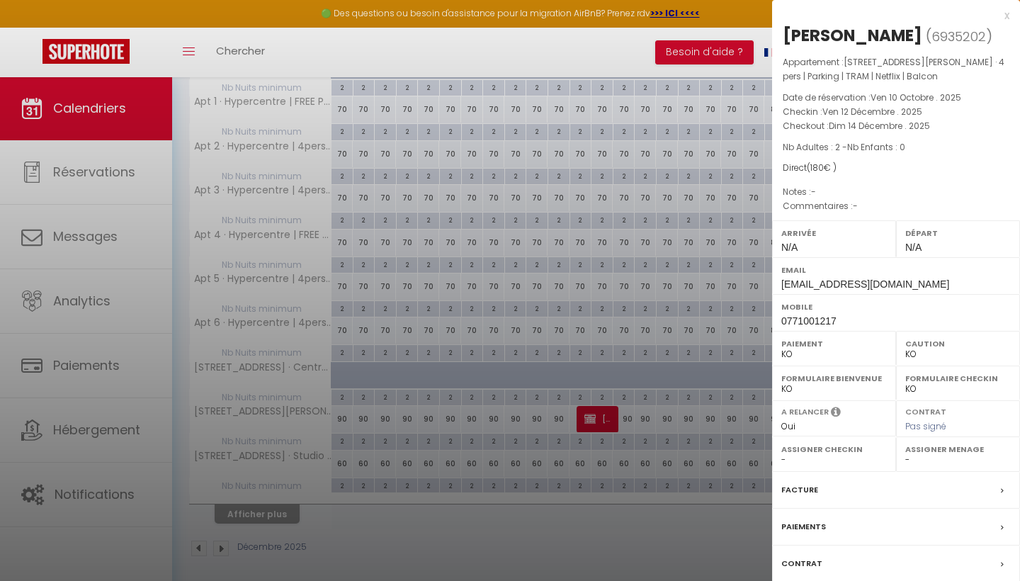
click at [850, 488] on div "Facture" at bounding box center [896, 490] width 248 height 37
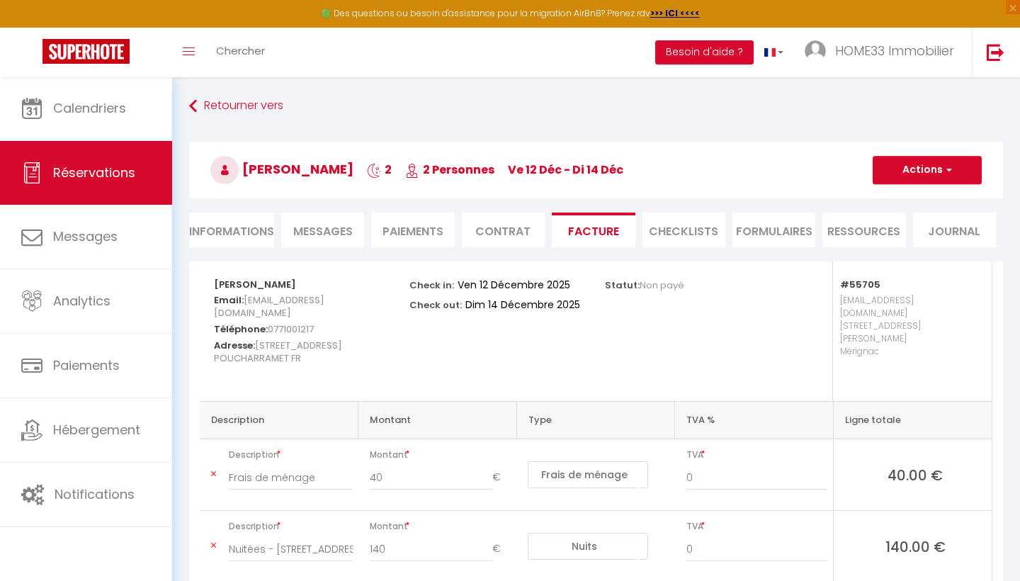
click at [904, 186] on h3 "[PERSON_NAME] 2 2 Personnes ve 12 Déc - di 14 Déc" at bounding box center [596, 170] width 814 height 57
click at [903, 164] on button "Actions" at bounding box center [927, 170] width 109 height 28
click at [903, 221] on link "Aperçu et éditer" at bounding box center [916, 219] width 119 height 18
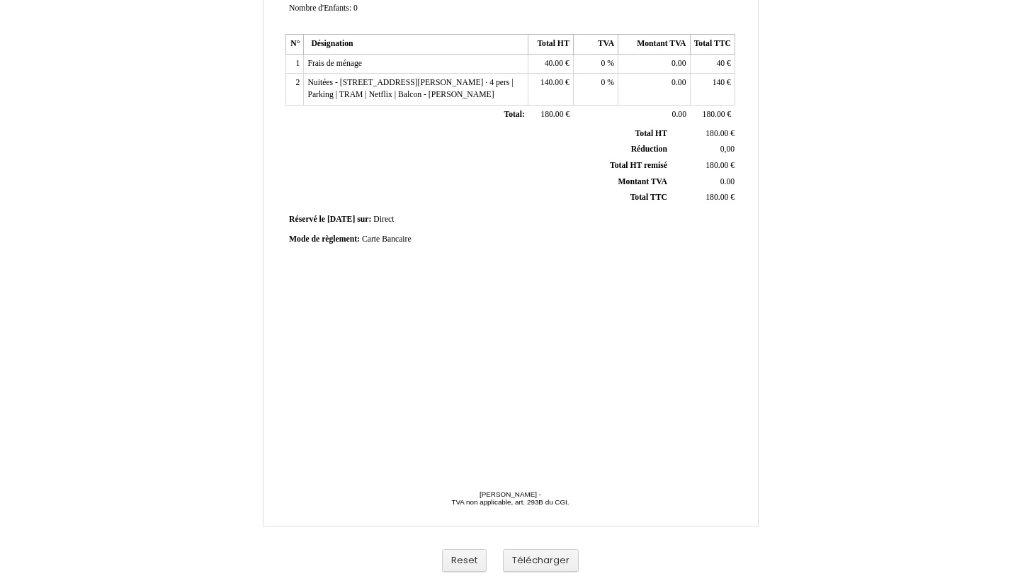
scroll to position [274, 0]
click at [525, 563] on button "Télécharger" at bounding box center [541, 560] width 76 height 23
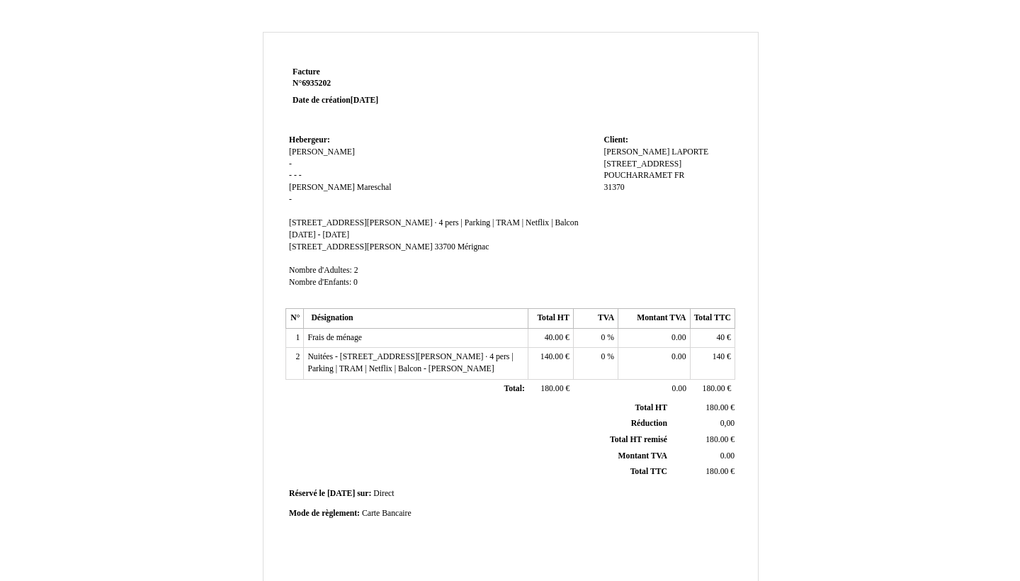
scroll to position [0, 0]
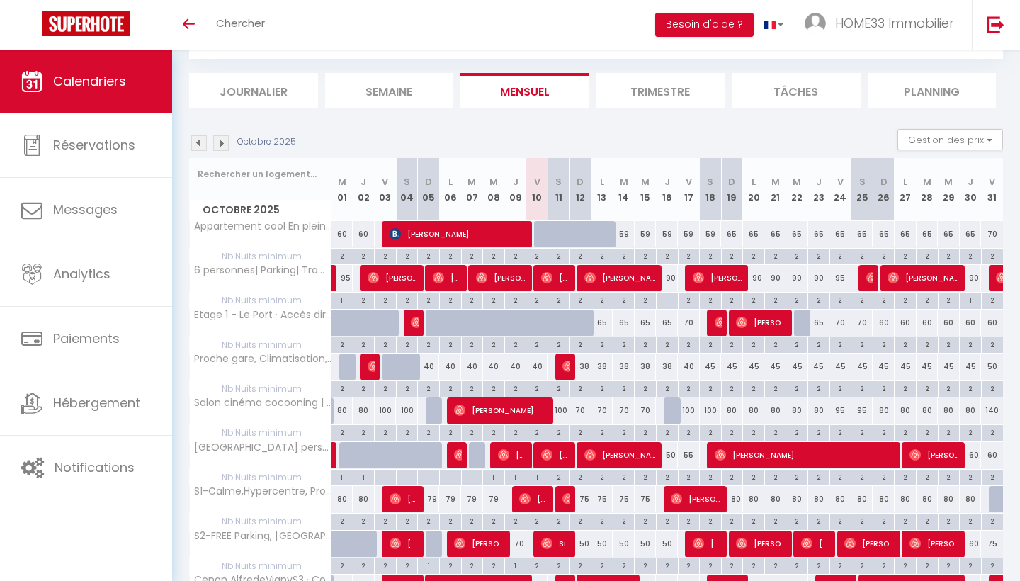
scroll to position [109, 0]
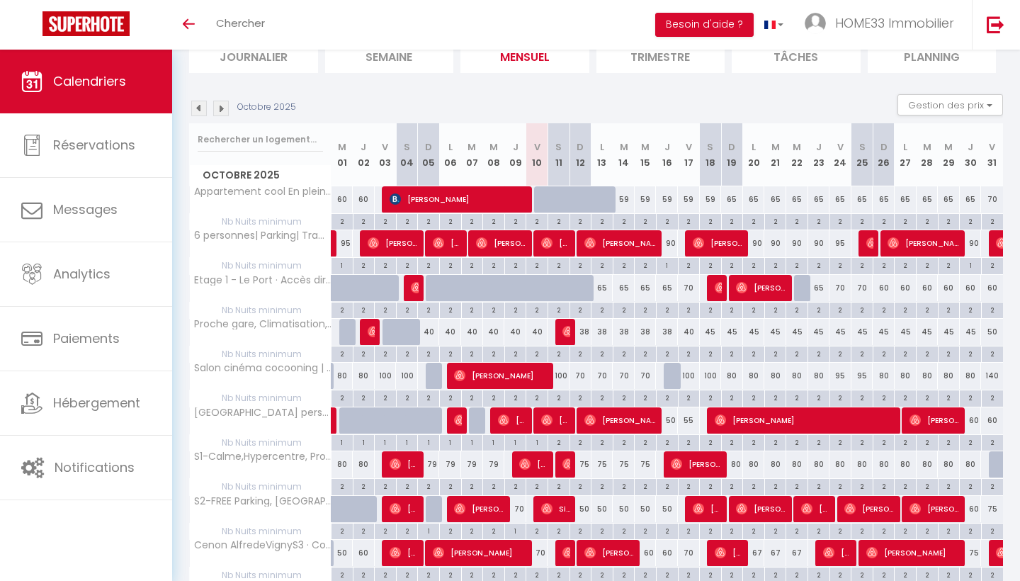
click at [222, 116] on div "Octobre 2025 Gestion des prix Nb Nuits minimum Règles Disponibilité" at bounding box center [596, 108] width 814 height 29
click at [222, 114] on img at bounding box center [221, 109] width 16 height 16
